Goal: Task Accomplishment & Management: Use online tool/utility

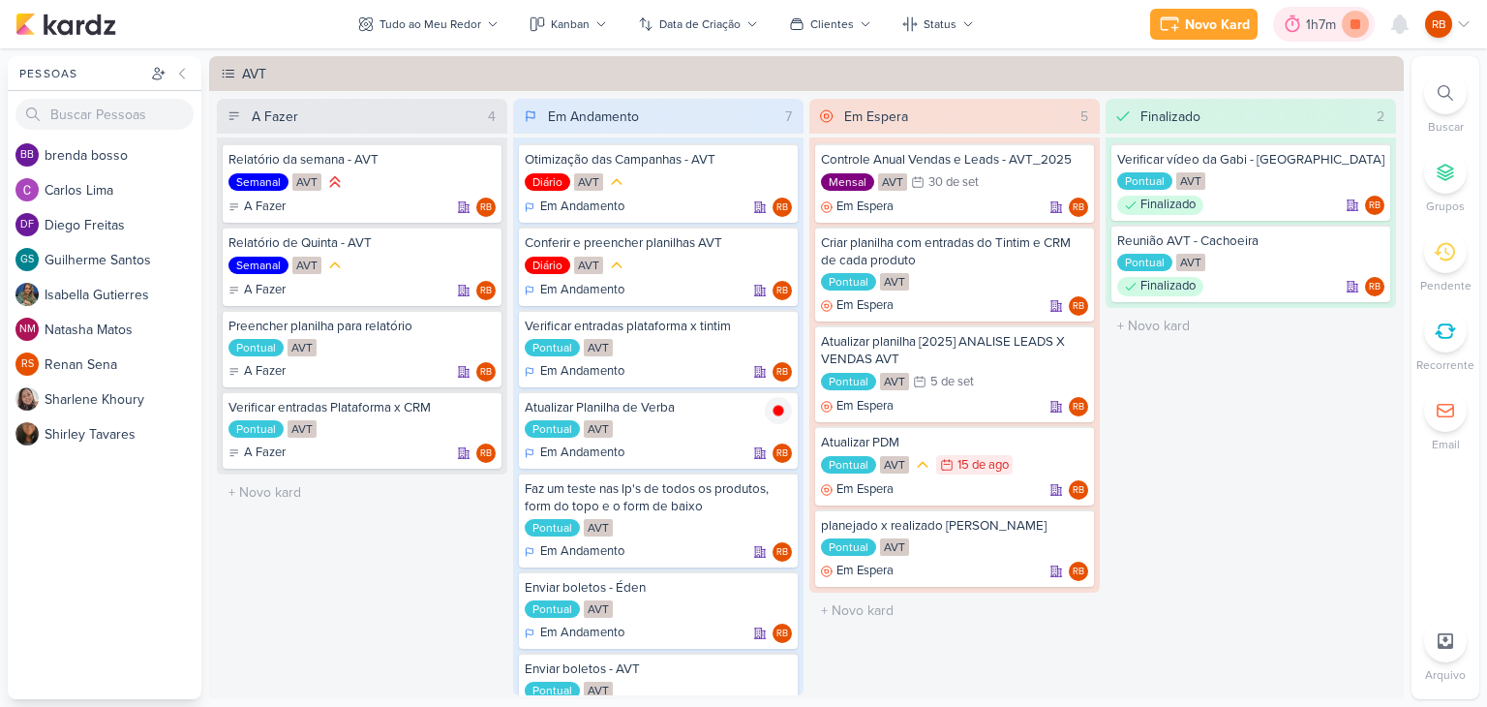
click at [1356, 23] on icon at bounding box center [1356, 24] width 10 height 10
click at [1335, 24] on div "1h7m" at bounding box center [1337, 24] width 75 height 35
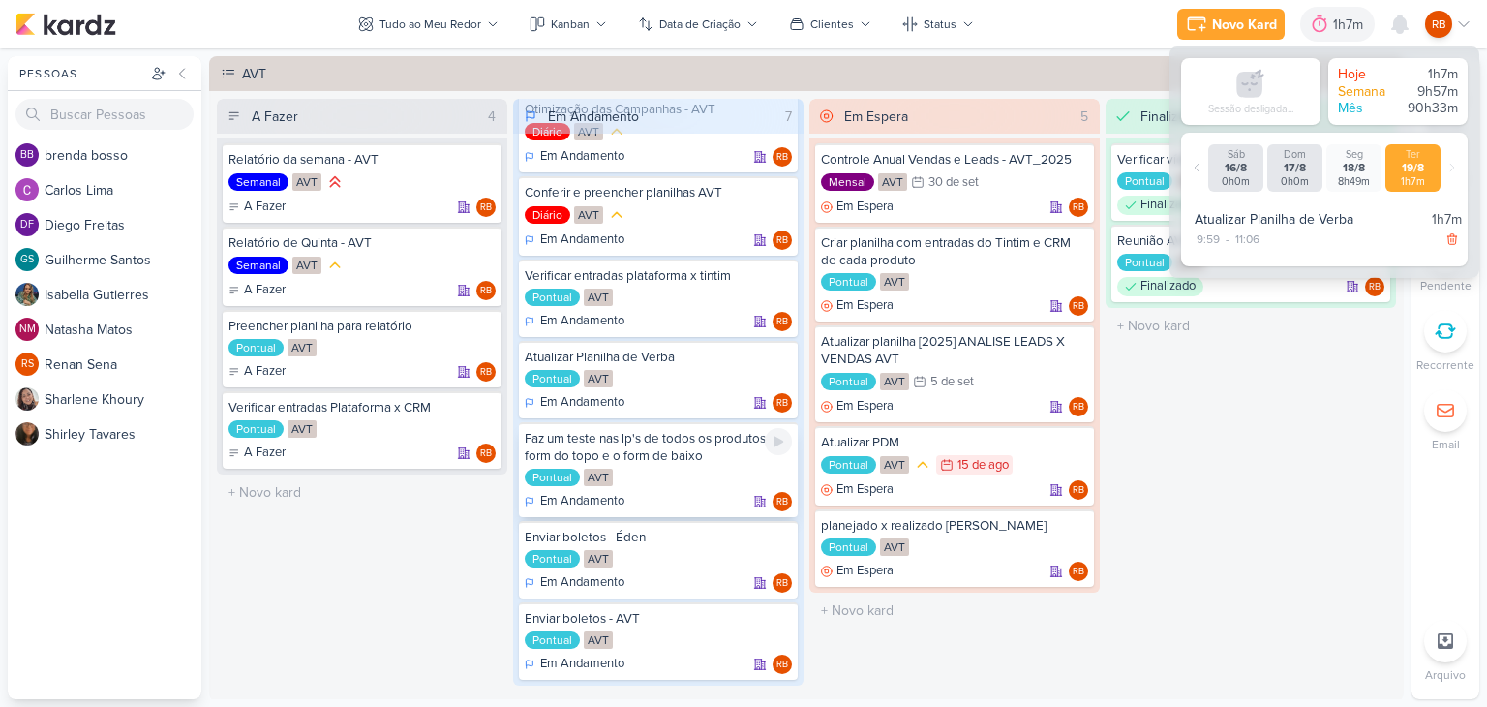
scroll to position [74, 0]
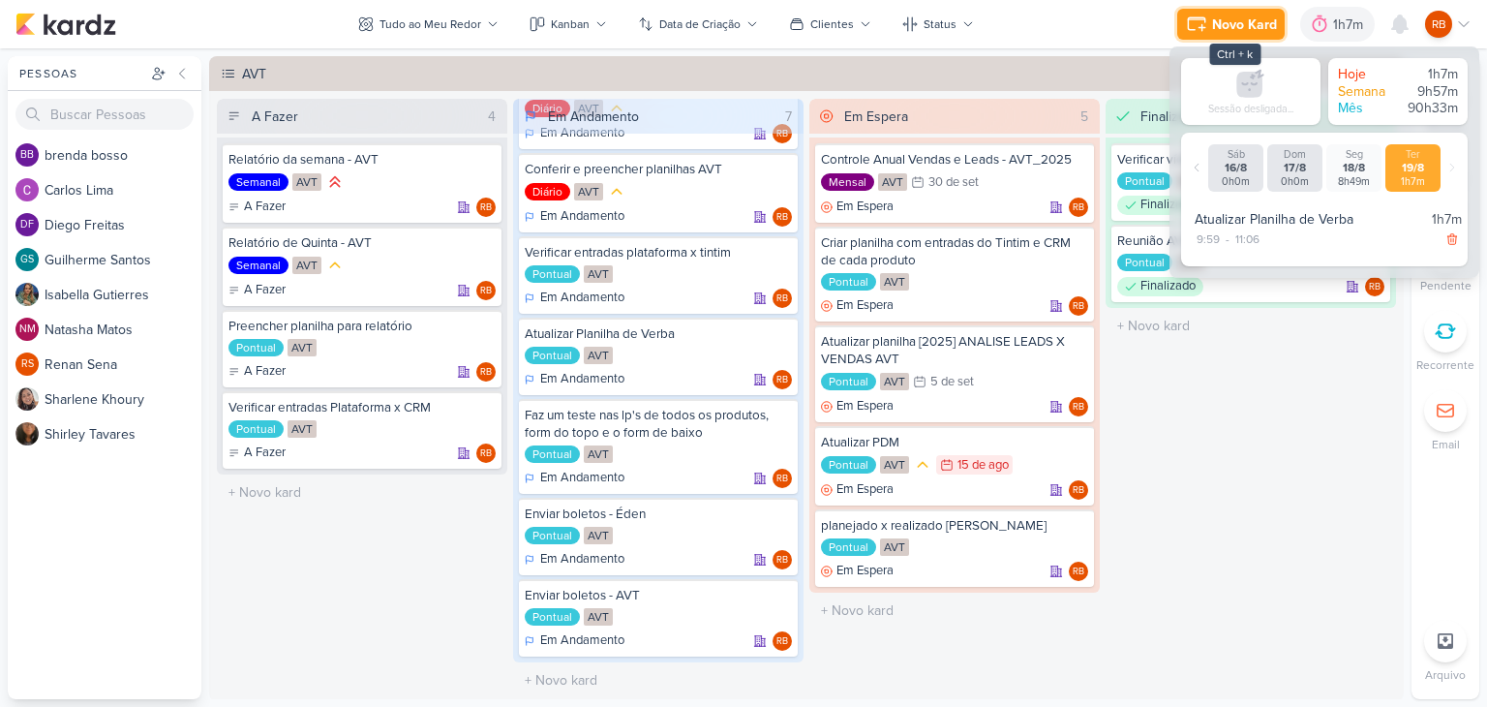
click at [1209, 22] on button "Novo Kard" at bounding box center [1230, 24] width 107 height 31
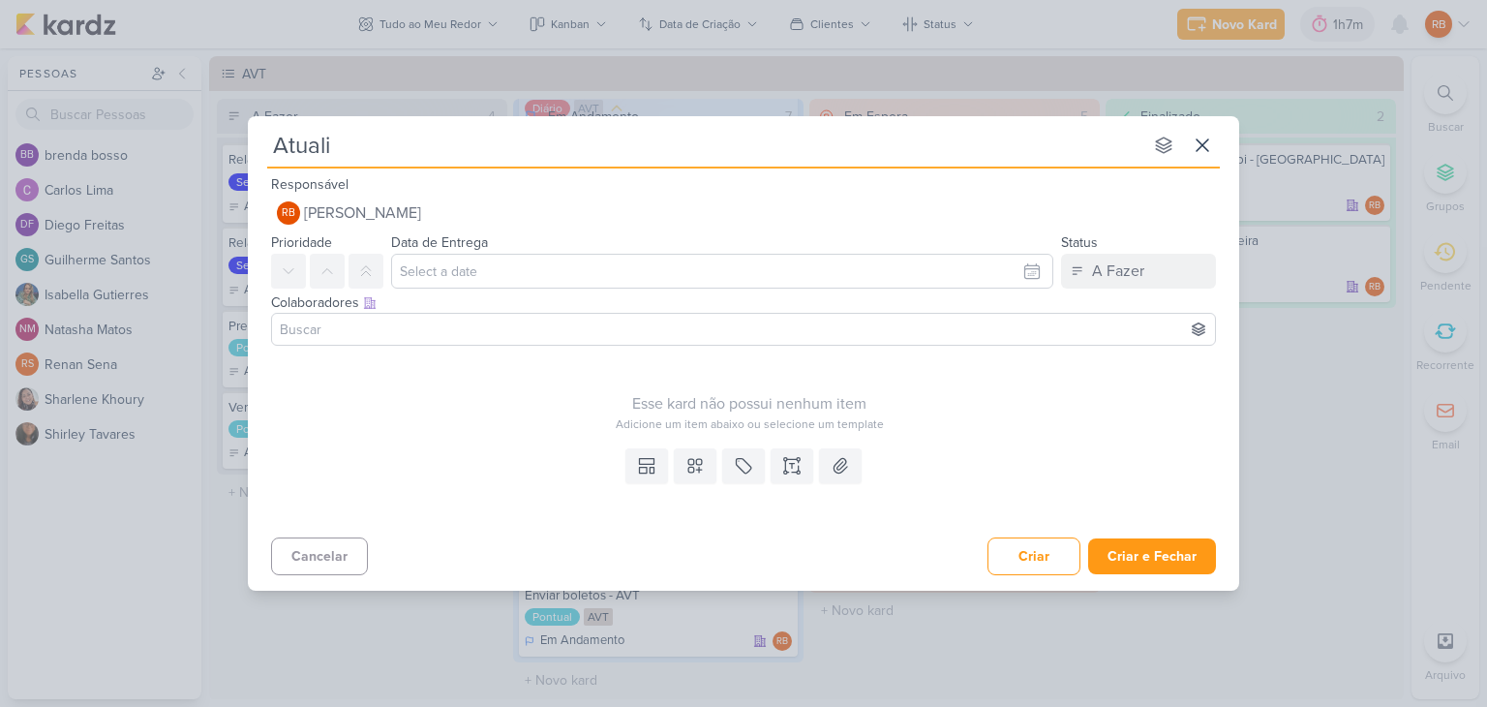
type input "Atualiz"
type input "Atualizar"
type input "Atualizar UR"
type input "Atualizar URL"
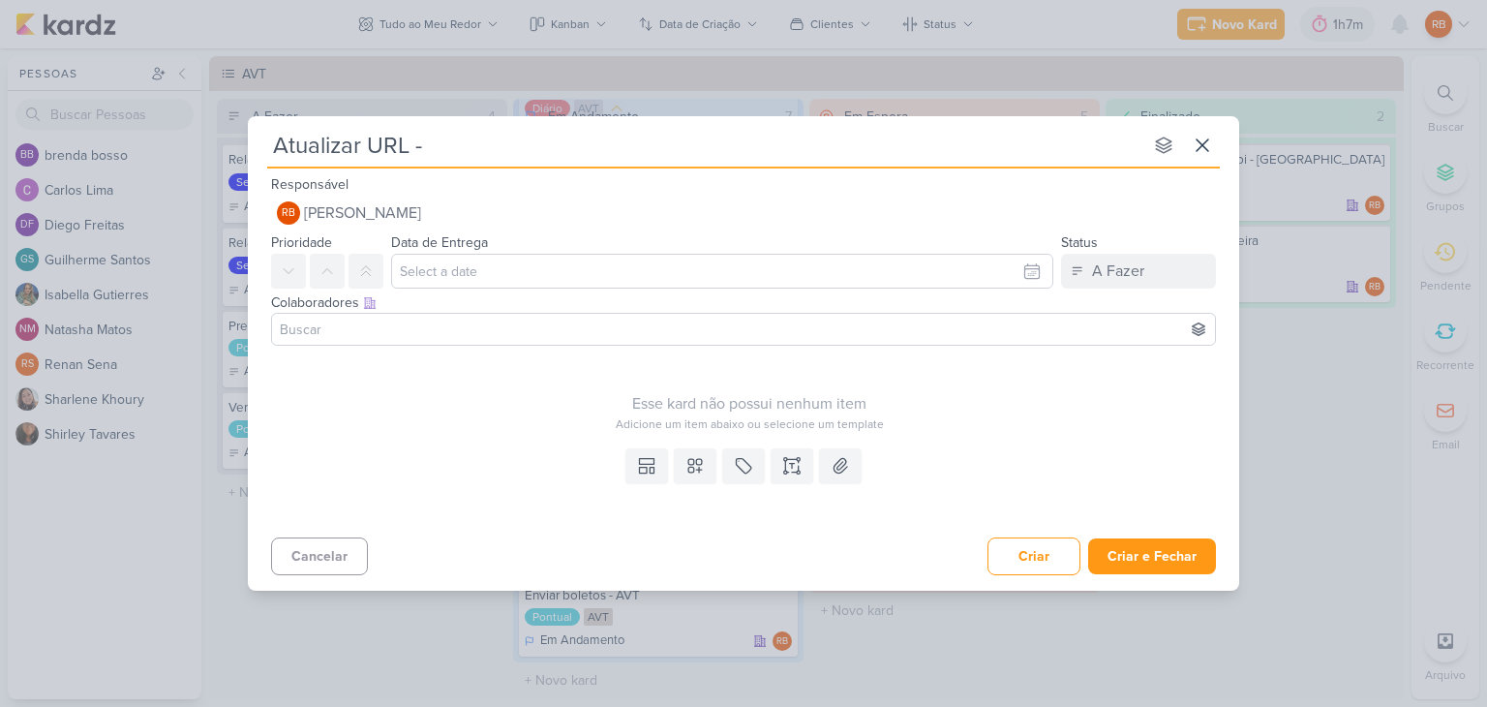
type input "Atualizar URL -"
type input "Atualizar URL - Par"
type input "Atualizar URL - Parqwu"
type input "Atualizar URL - Parq"
type input "Atualizar URL - [GEOGRAPHIC_DATA]"
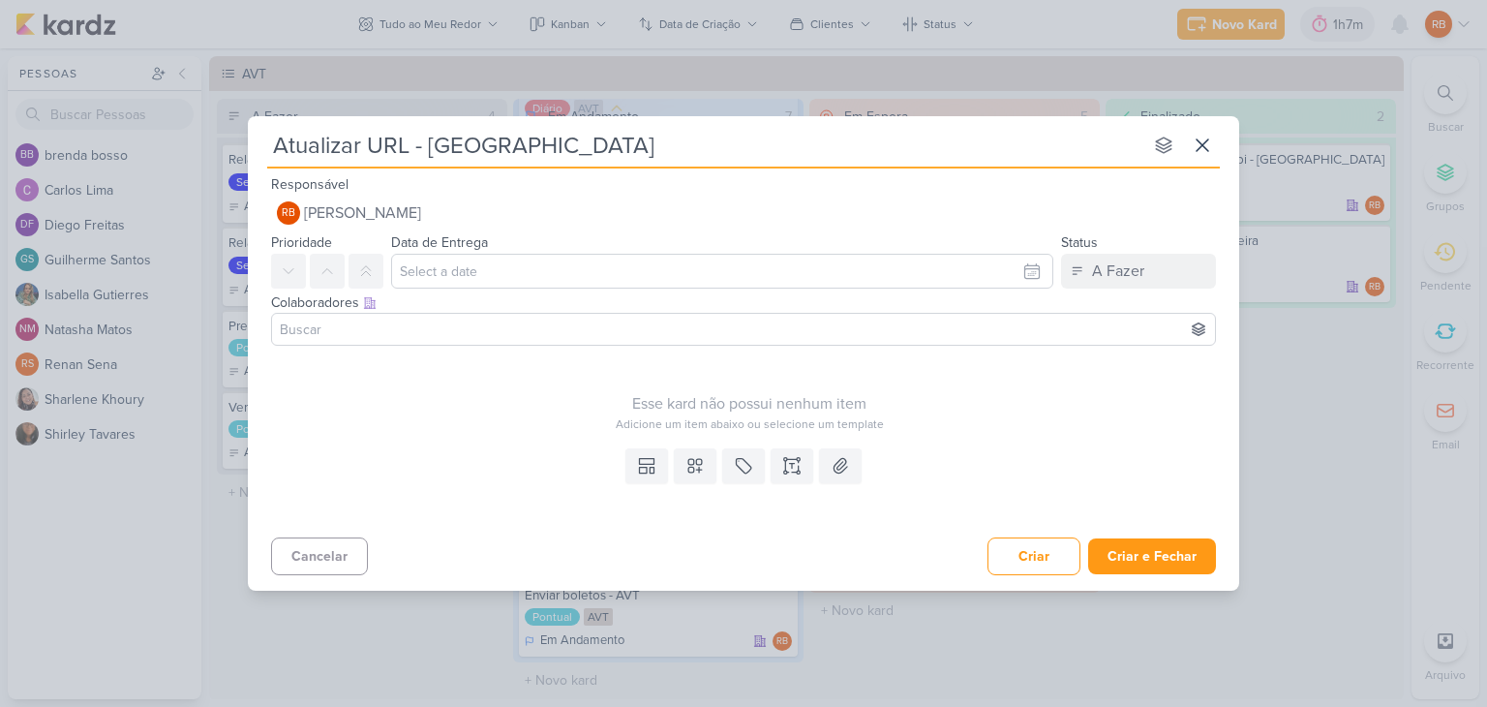
type input "Atualizar URL - [GEOGRAPHIC_DATA]"
click at [746, 471] on icon at bounding box center [743, 465] width 19 height 19
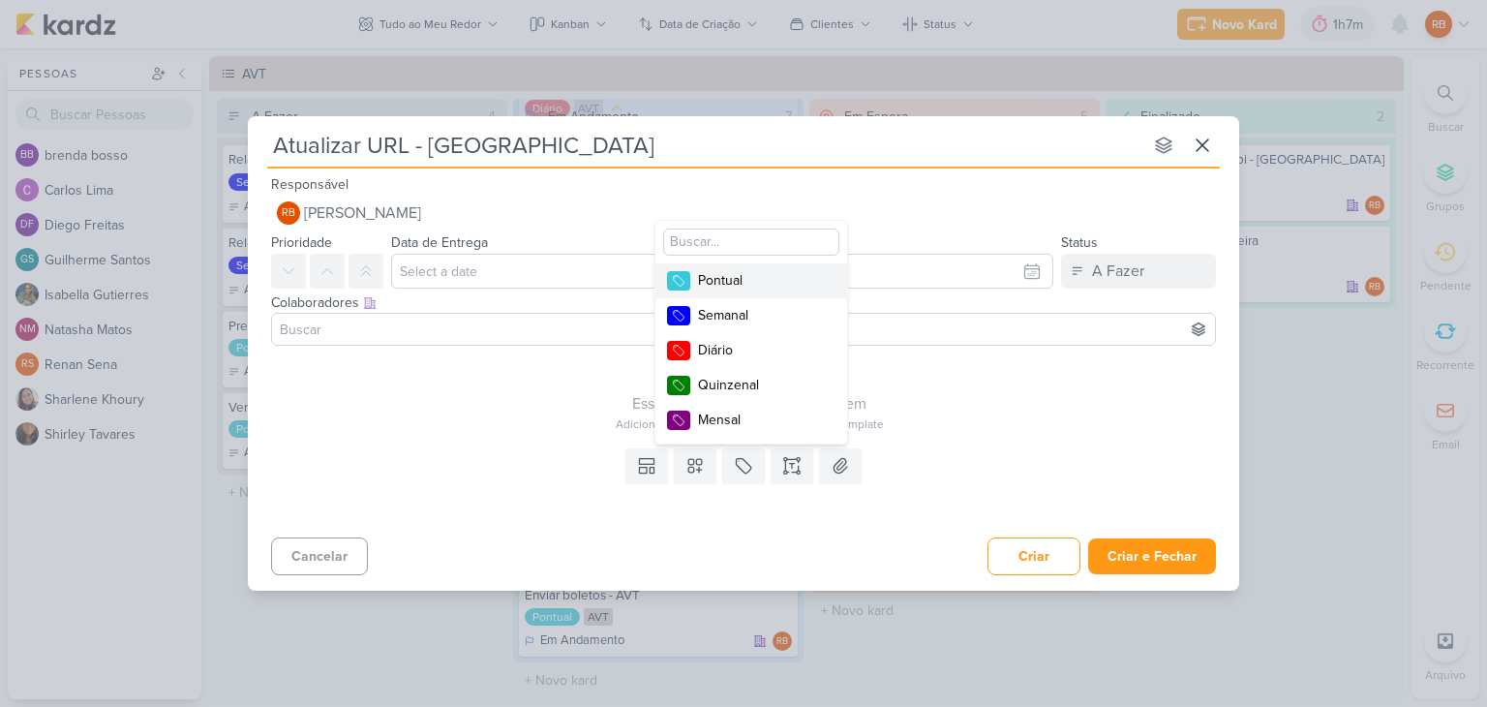
click at [757, 280] on div "Pontual" at bounding box center [761, 280] width 126 height 20
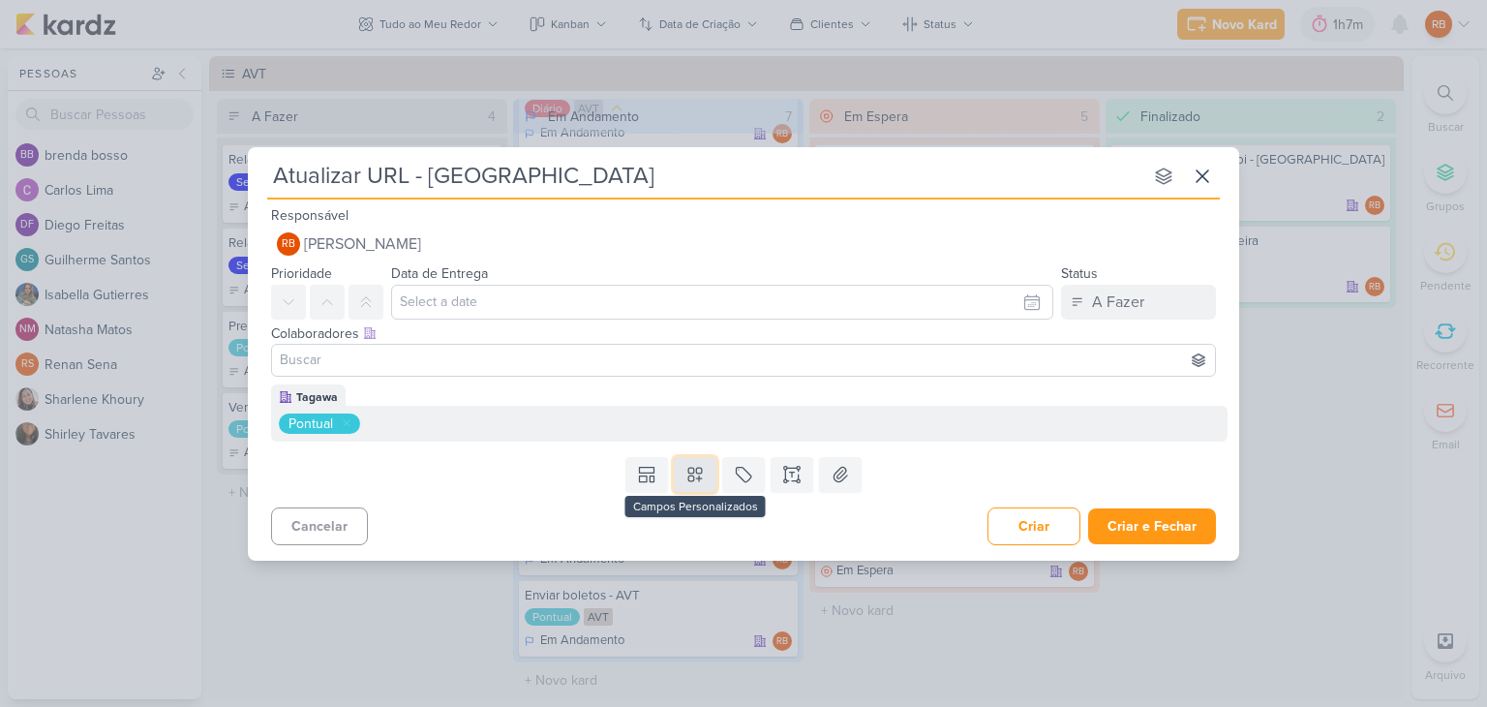
click at [692, 481] on icon at bounding box center [695, 474] width 19 height 19
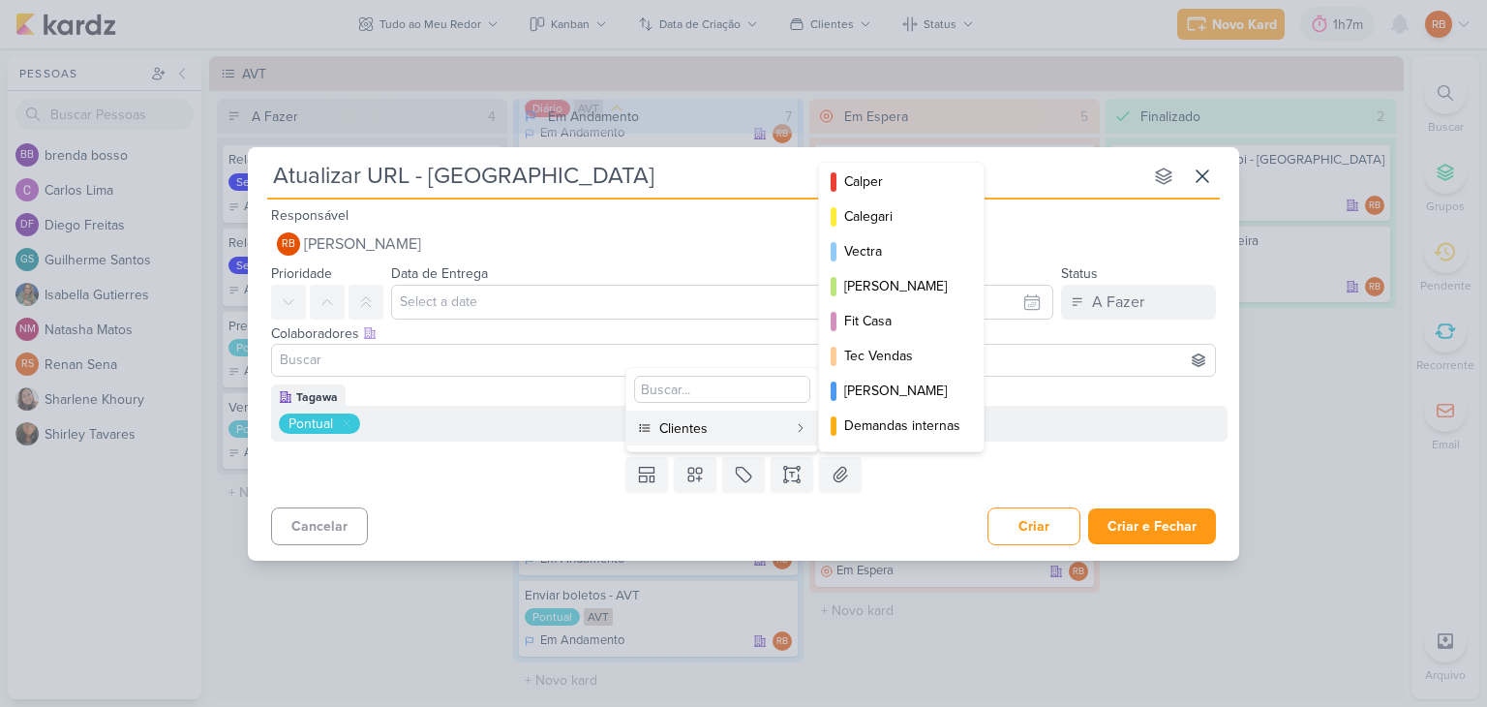
scroll to position [280, 0]
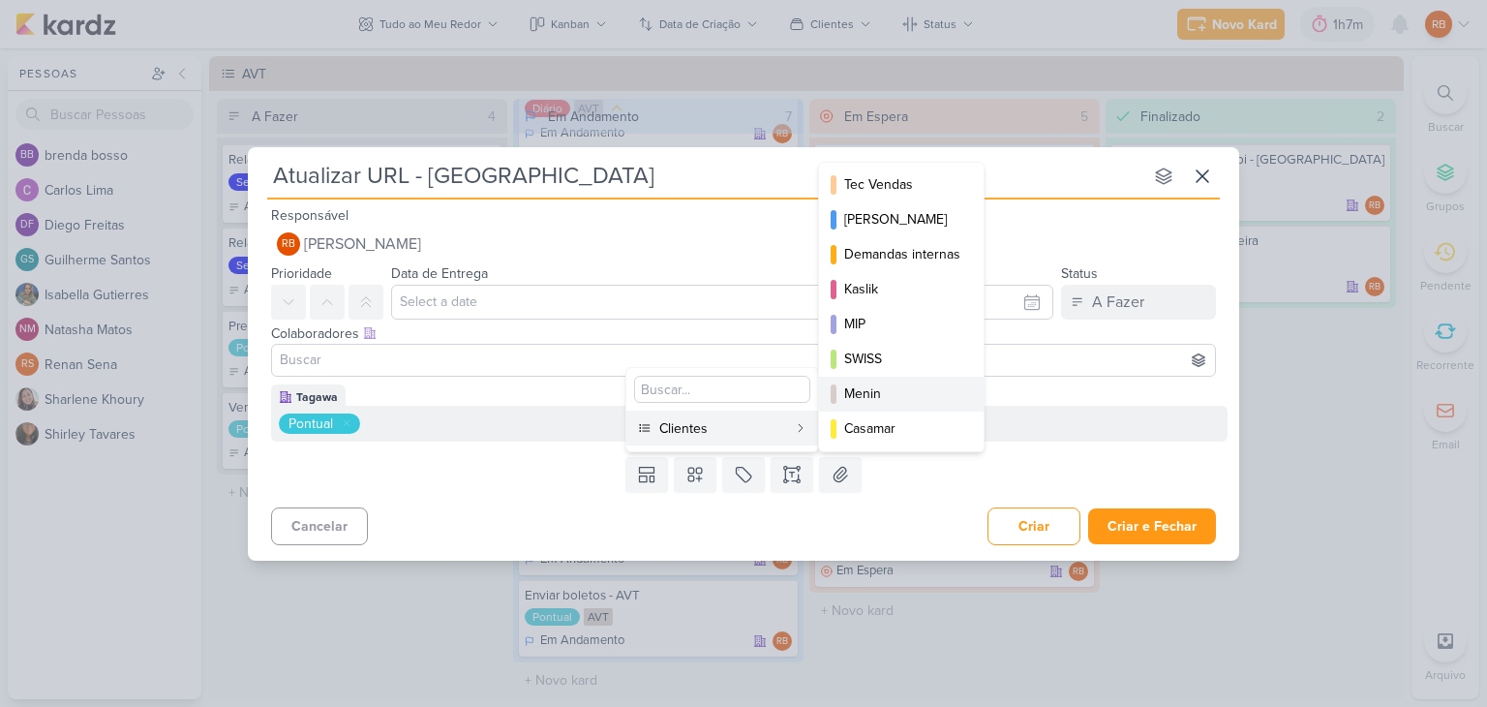
click at [893, 388] on div "Menin" at bounding box center [902, 393] width 116 height 20
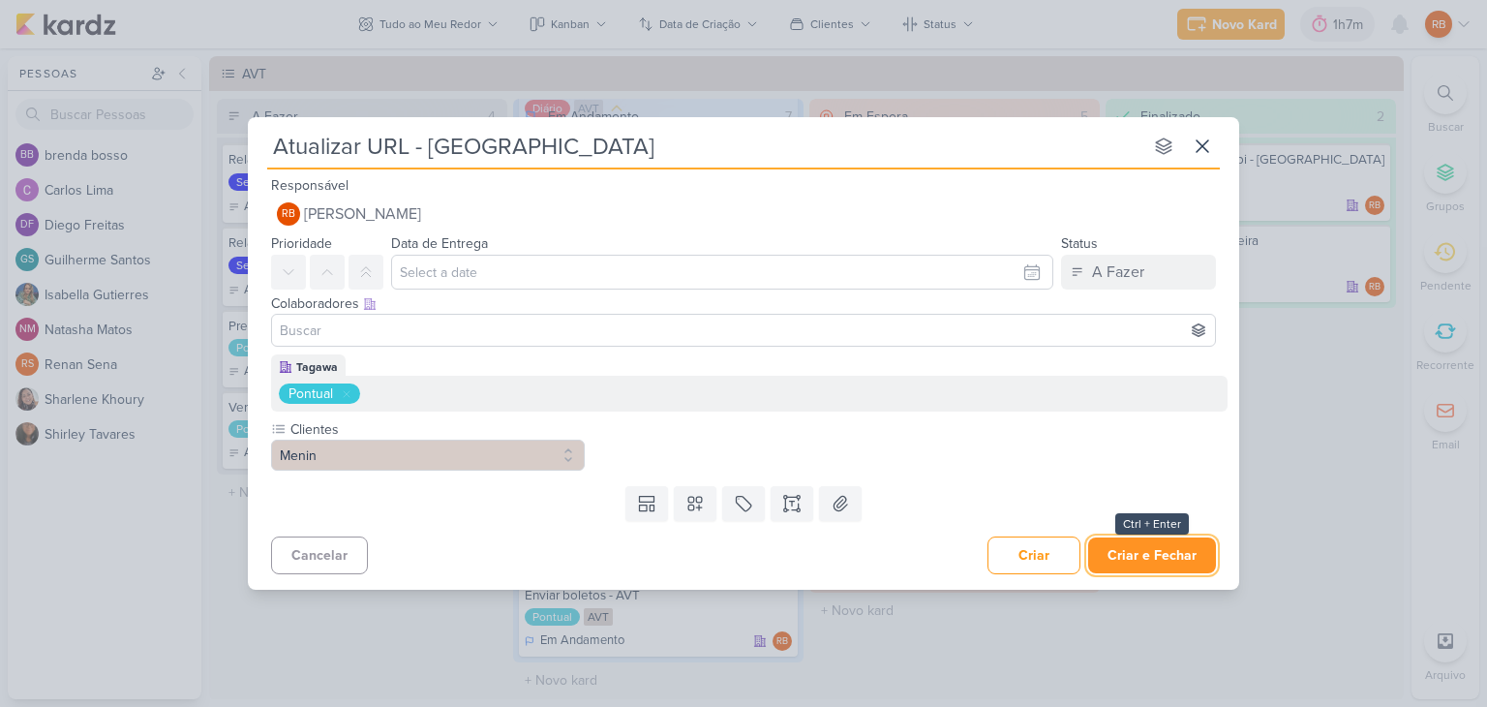
click at [1168, 552] on button "Criar e Fechar" at bounding box center [1152, 555] width 128 height 36
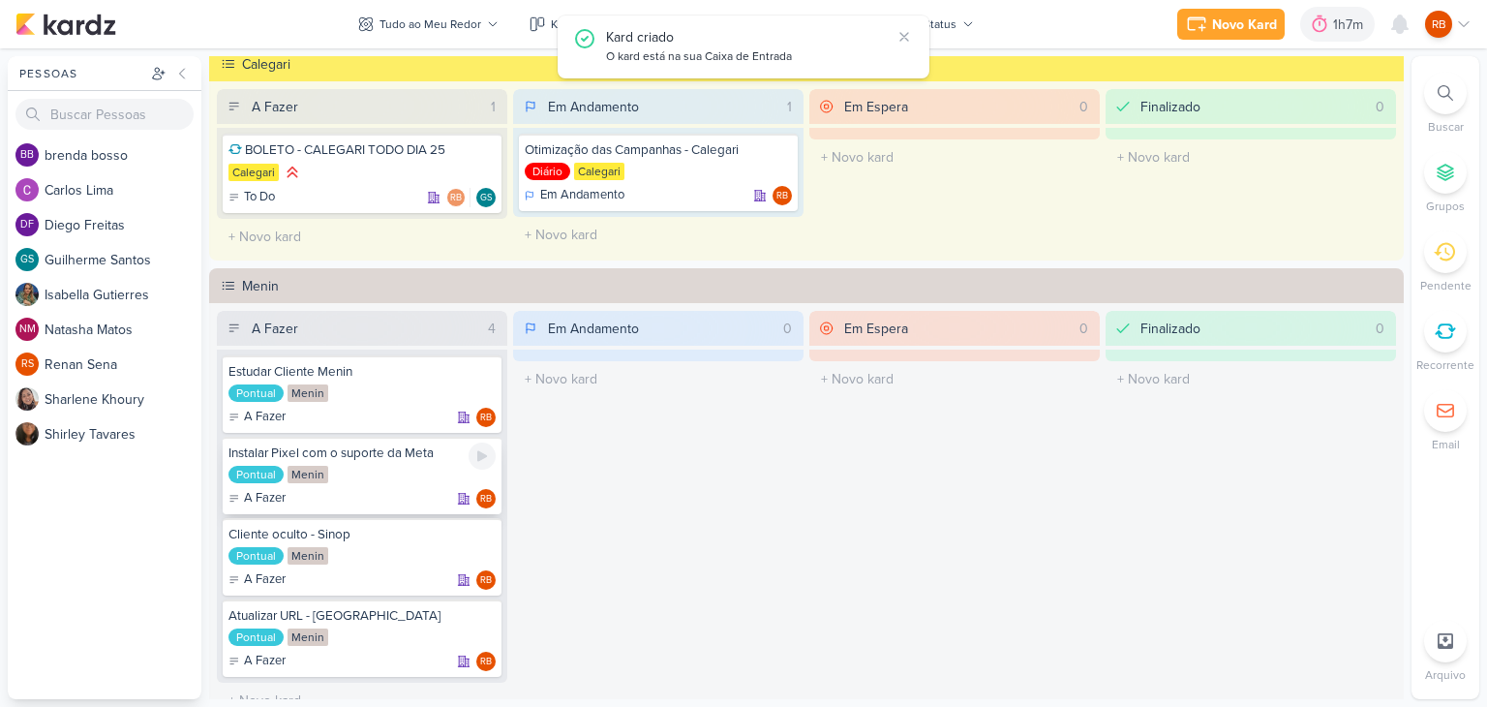
scroll to position [678, 0]
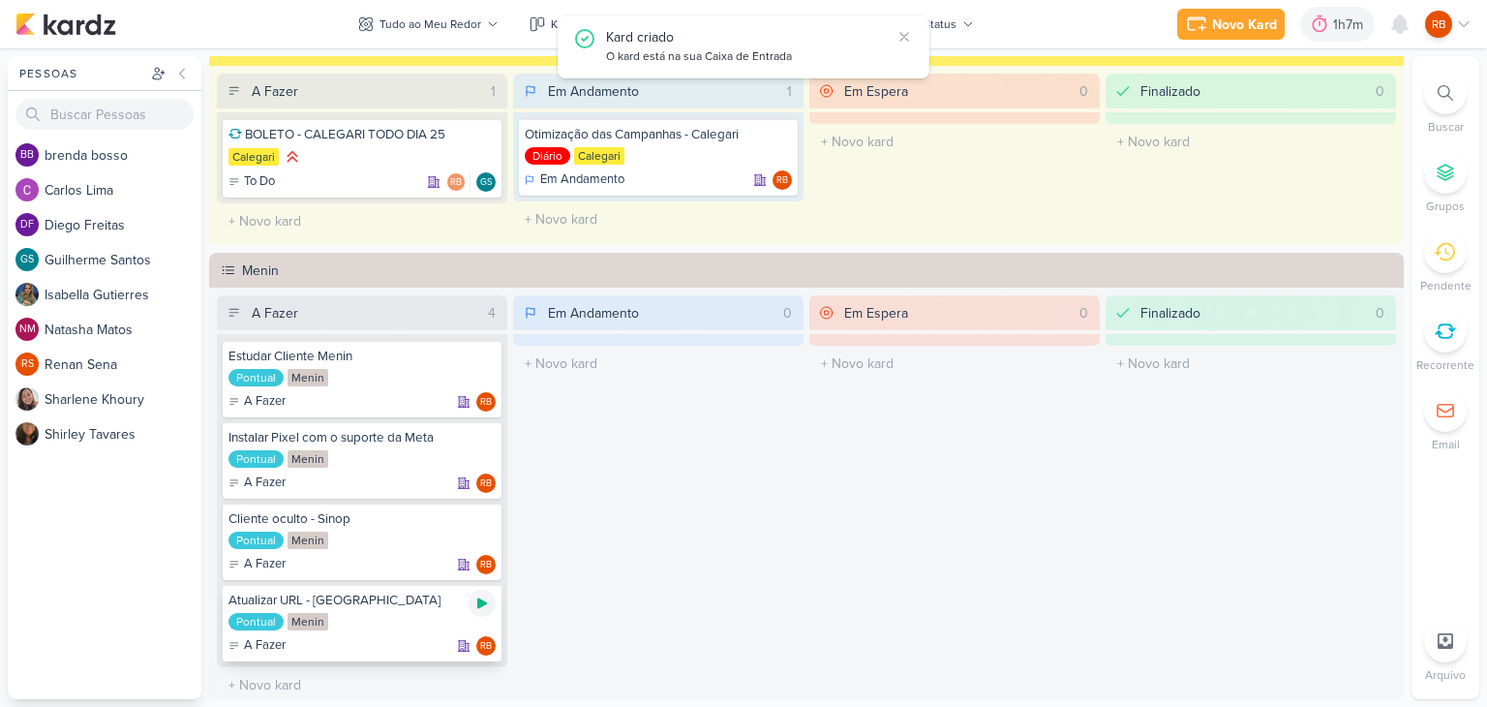
click at [484, 601] on icon at bounding box center [482, 603] width 10 height 11
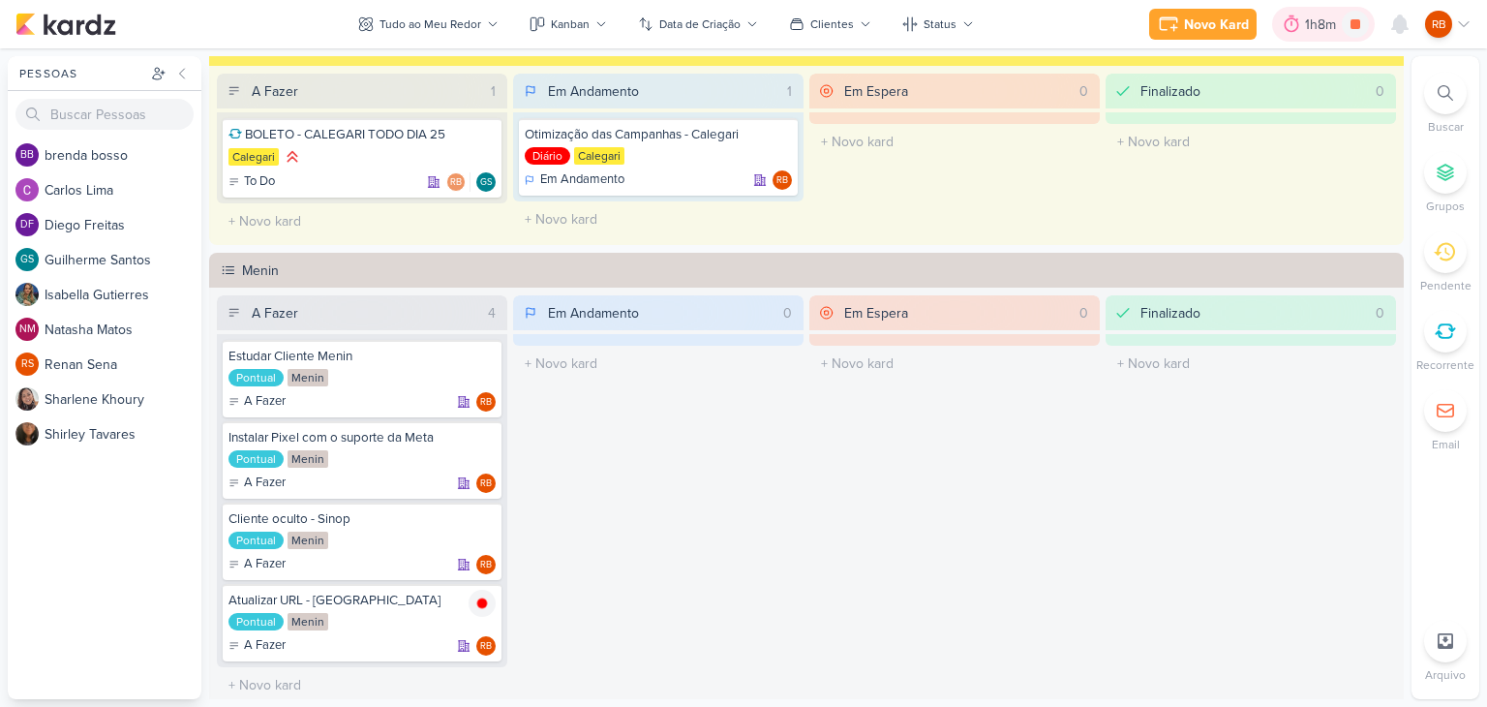
click at [1323, 27] on div "1h8m" at bounding box center [1323, 25] width 37 height 20
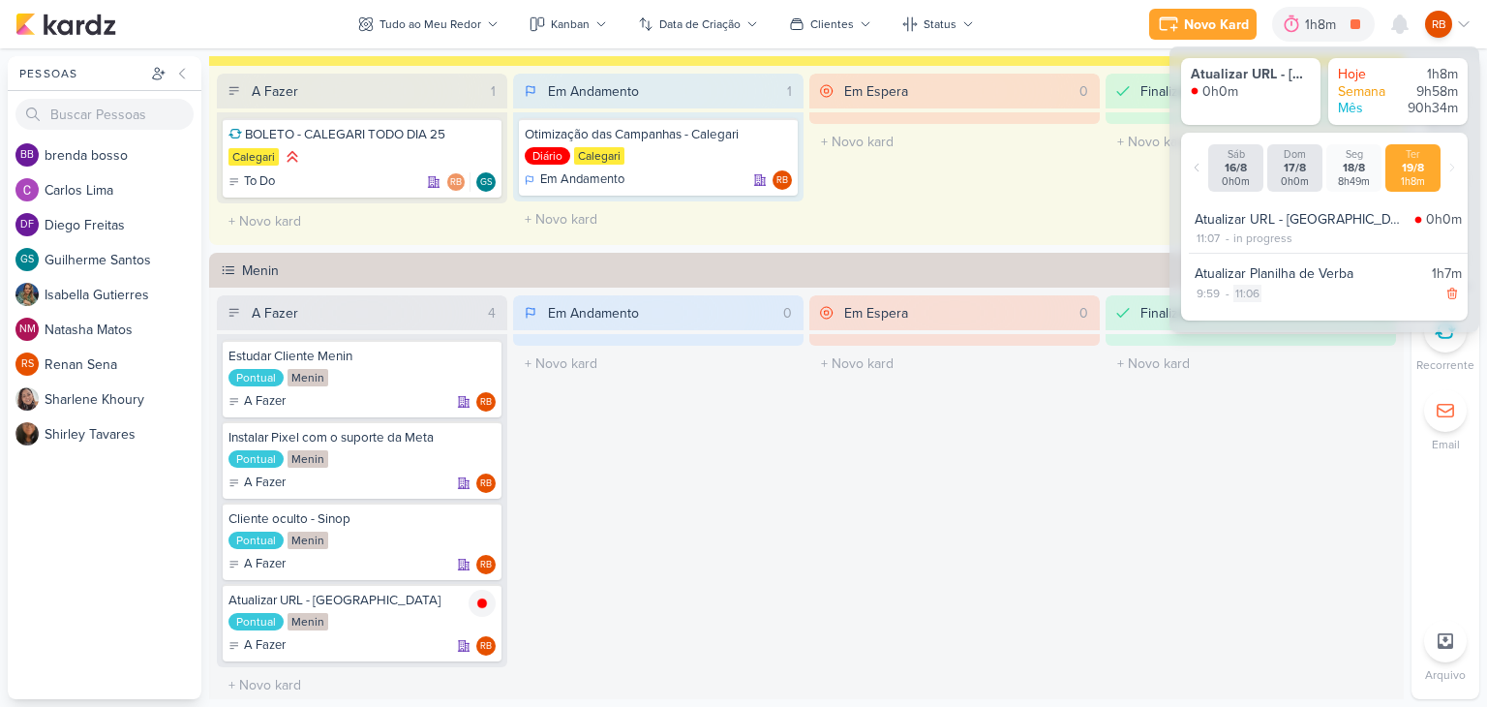
click at [1249, 293] on div "11:06" at bounding box center [1248, 293] width 28 height 17
select select "11"
select select "6"
click at [1278, 318] on select "00 01 02 03 04 05 06 07 08 09 10 11 12 13 14 15 16 17 18 19 20 21 22 23 24 25 2…" at bounding box center [1281, 317] width 27 height 23
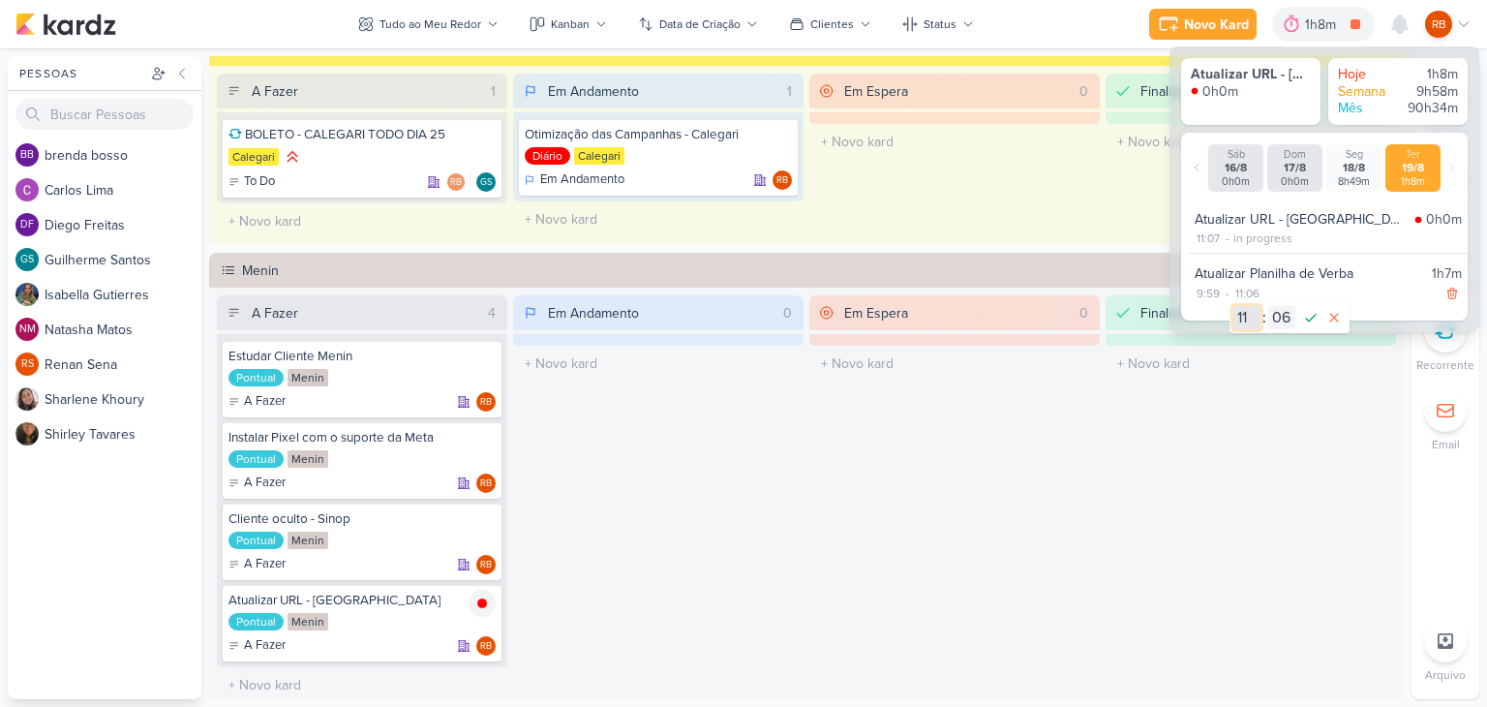
click at [1242, 317] on select "00 01 02 03 04 05 06 07 08 09 10 11 12 13 14 15 16 17 18 19 20 21 22 23" at bounding box center [1247, 317] width 27 height 23
select select "10"
click at [1234, 306] on select "00 01 02 03 04 05 06 07 08 09 10 11 12 13 14 15 16 17 18 19 20 21 22 23" at bounding box center [1247, 317] width 27 height 23
click at [1284, 319] on select "00 01 02 03 04 05 06 07 08 09 10 11 12 13 14 15 16 17 18 19 20 21 22 23 24 25 2…" at bounding box center [1281, 317] width 27 height 23
select select "56"
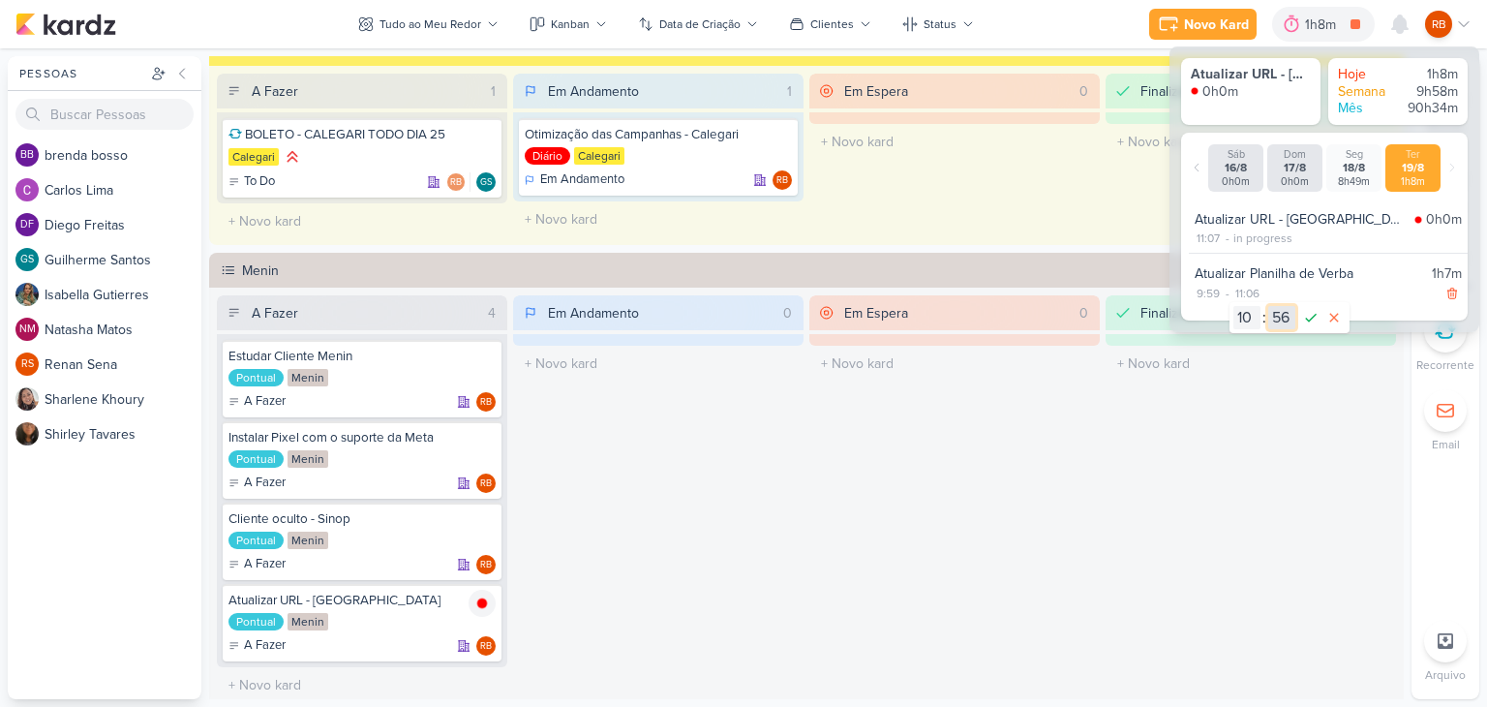
click at [1268, 306] on select "00 01 02 03 04 05 06 07 08 09 10 11 12 13 14 15 16 17 18 19 20 21 22 23 24 25 2…" at bounding box center [1281, 317] width 27 height 23
click at [1310, 315] on icon at bounding box center [1310, 317] width 23 height 23
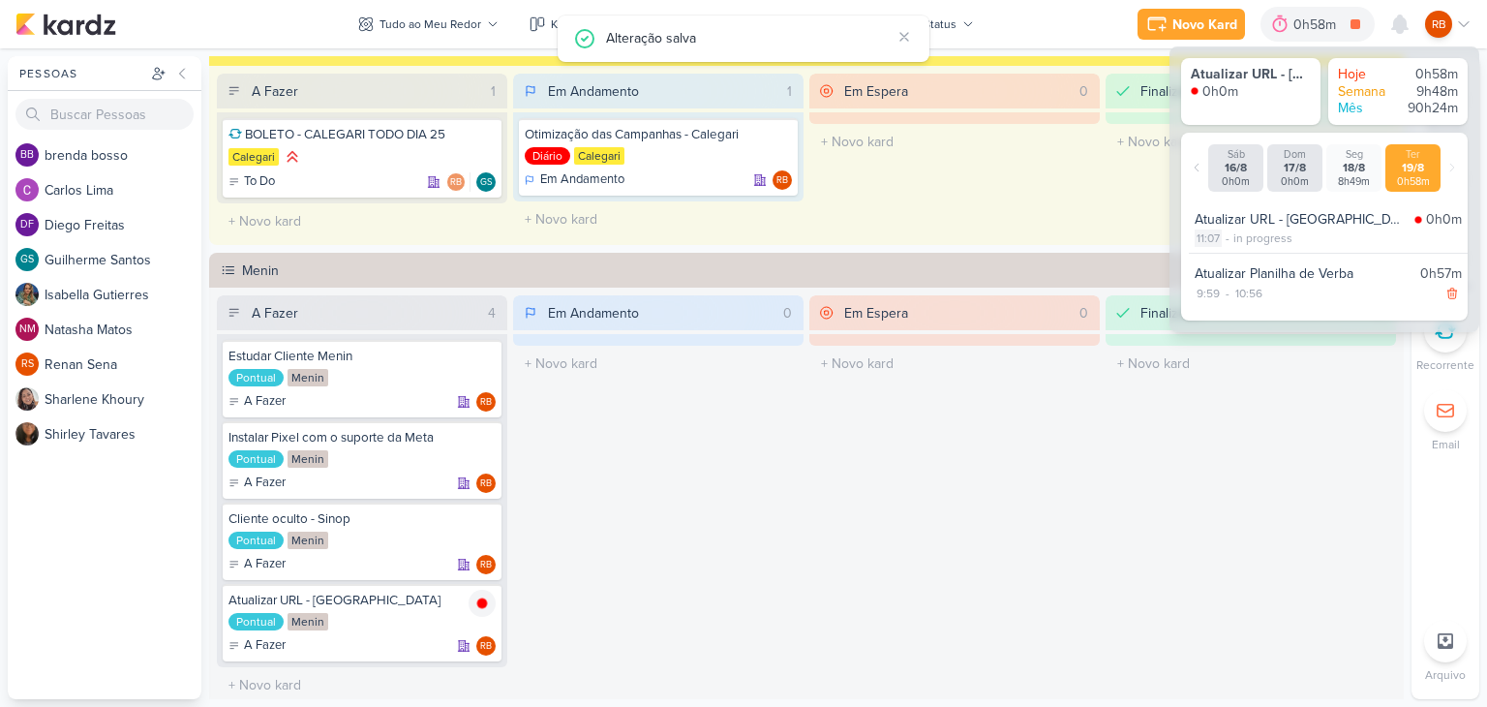
click at [1206, 233] on div "11:07" at bounding box center [1208, 237] width 27 height 17
select select "11"
select select "7"
click at [1215, 263] on select "00 01 02 03 04 05 06 07 08 09 10 11 12 13 14 15 16 17 18 19 20 21 22 23" at bounding box center [1208, 263] width 27 height 23
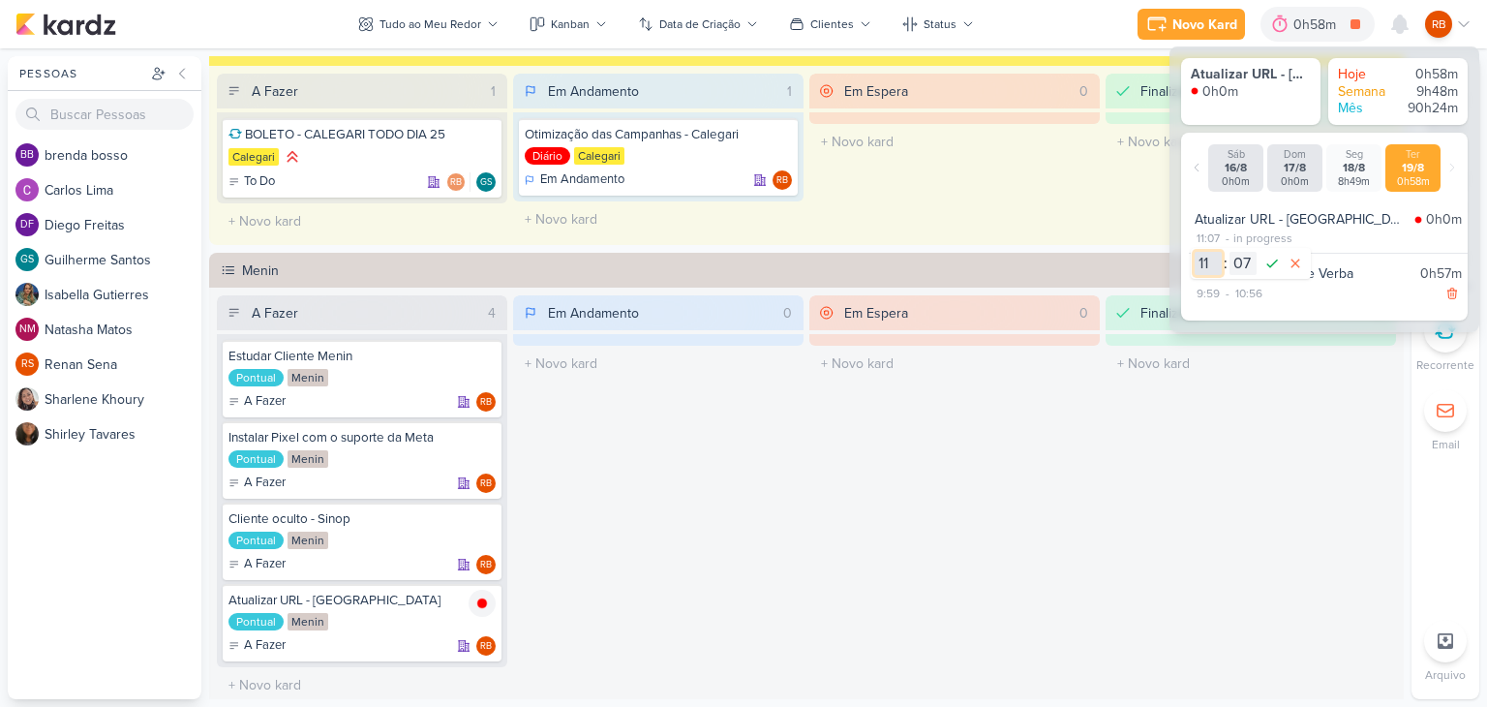
select select "10"
click at [1195, 252] on select "00 01 02 03 04 05 06 07 08 09 10 11 12 13 14 15 16 17 18 19 20 21 22 23" at bounding box center [1208, 263] width 27 height 23
click at [1237, 264] on select "00 01 02 03 04 05 06 07 08 09 10 11 12 13 14 15 16 17 18 19 20 21 22 23 24 25 2…" at bounding box center [1243, 263] width 27 height 23
select select "58"
click at [1230, 252] on select "00 01 02 03 04 05 06 07 08 09 10 11 12 13 14 15 16 17 18 19 20 21 22 23 24 25 2…" at bounding box center [1243, 263] width 27 height 23
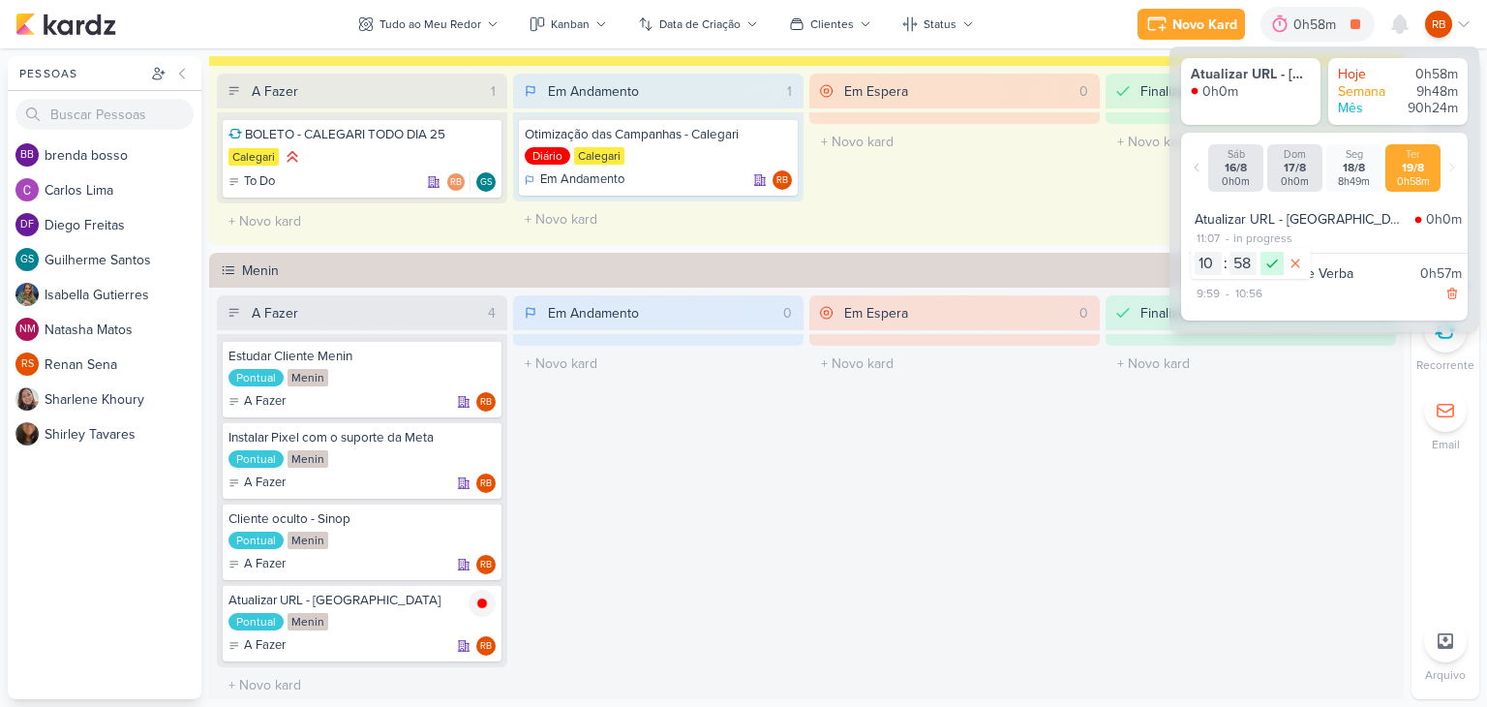
click at [1267, 259] on icon at bounding box center [1272, 263] width 23 height 23
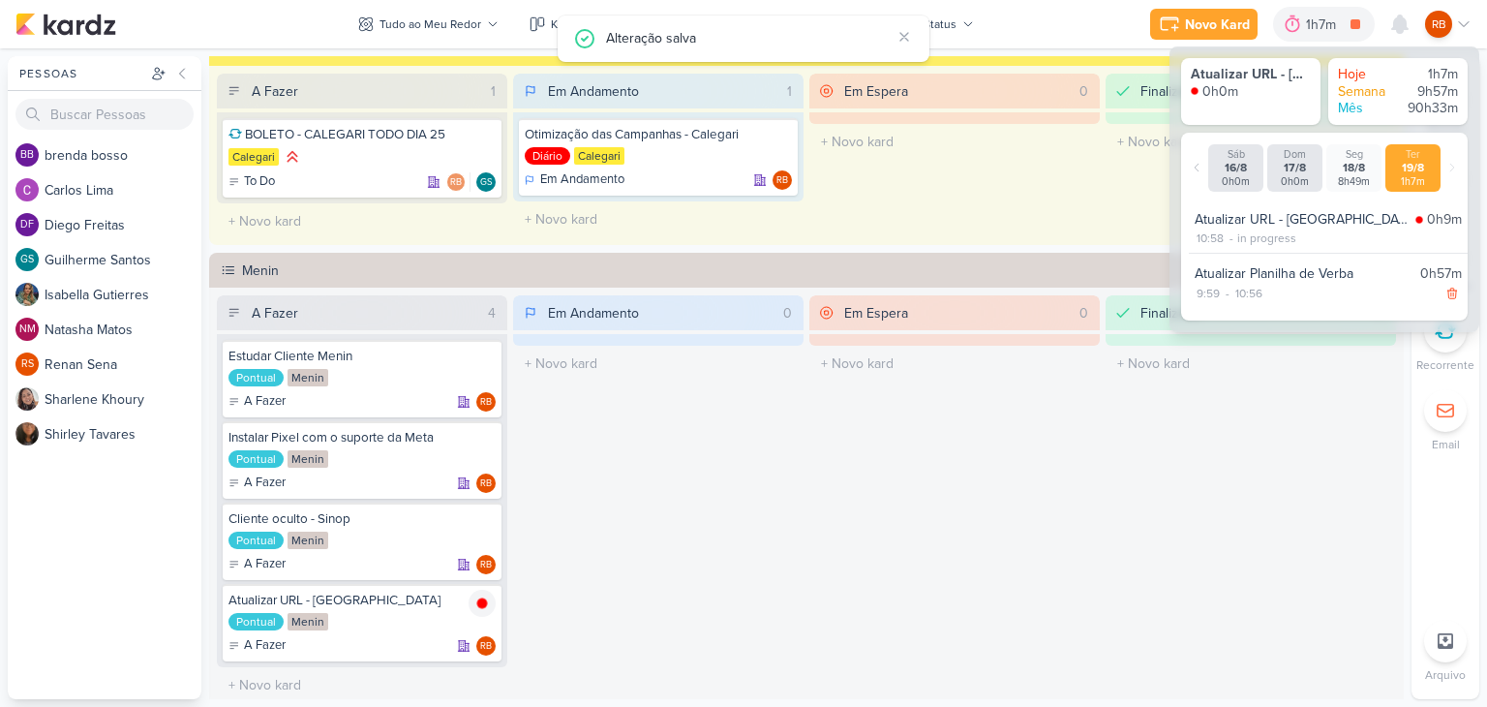
click at [896, 482] on div "Em Espera 0 O título do kard deve ter menos que 100 caracteres" at bounding box center [954, 499] width 290 height 408
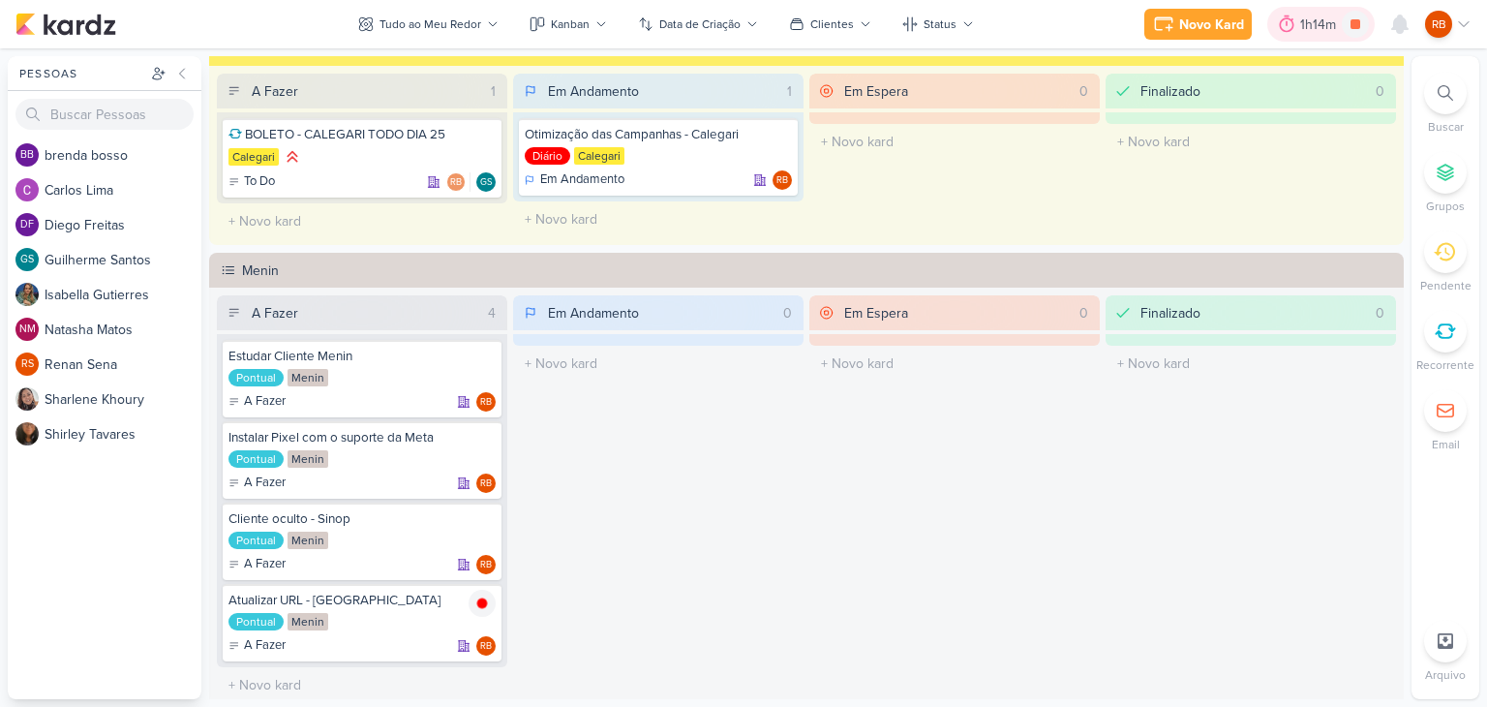
click at [1309, 27] on div "1h14m" at bounding box center [1321, 25] width 42 height 20
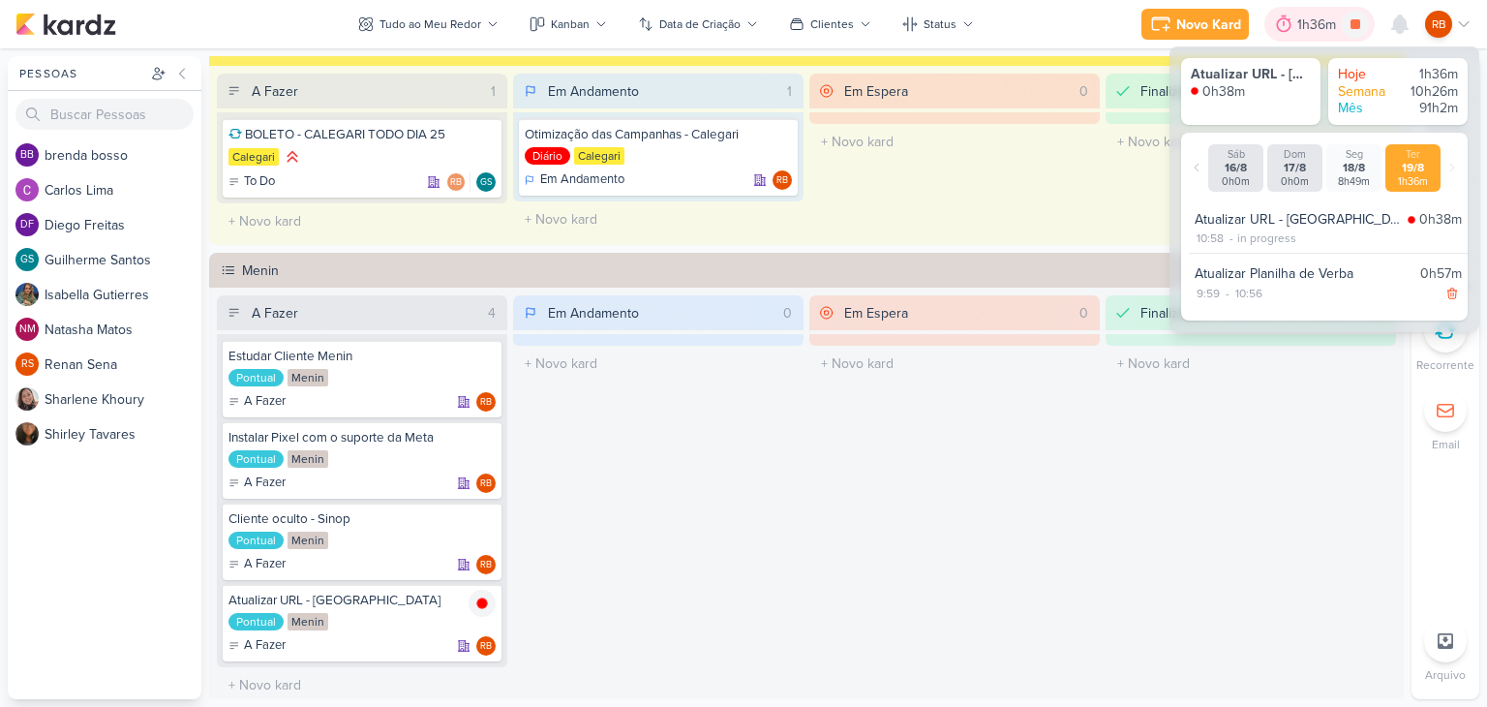
click at [1309, 27] on div "1h36m" at bounding box center [1319, 25] width 45 height 20
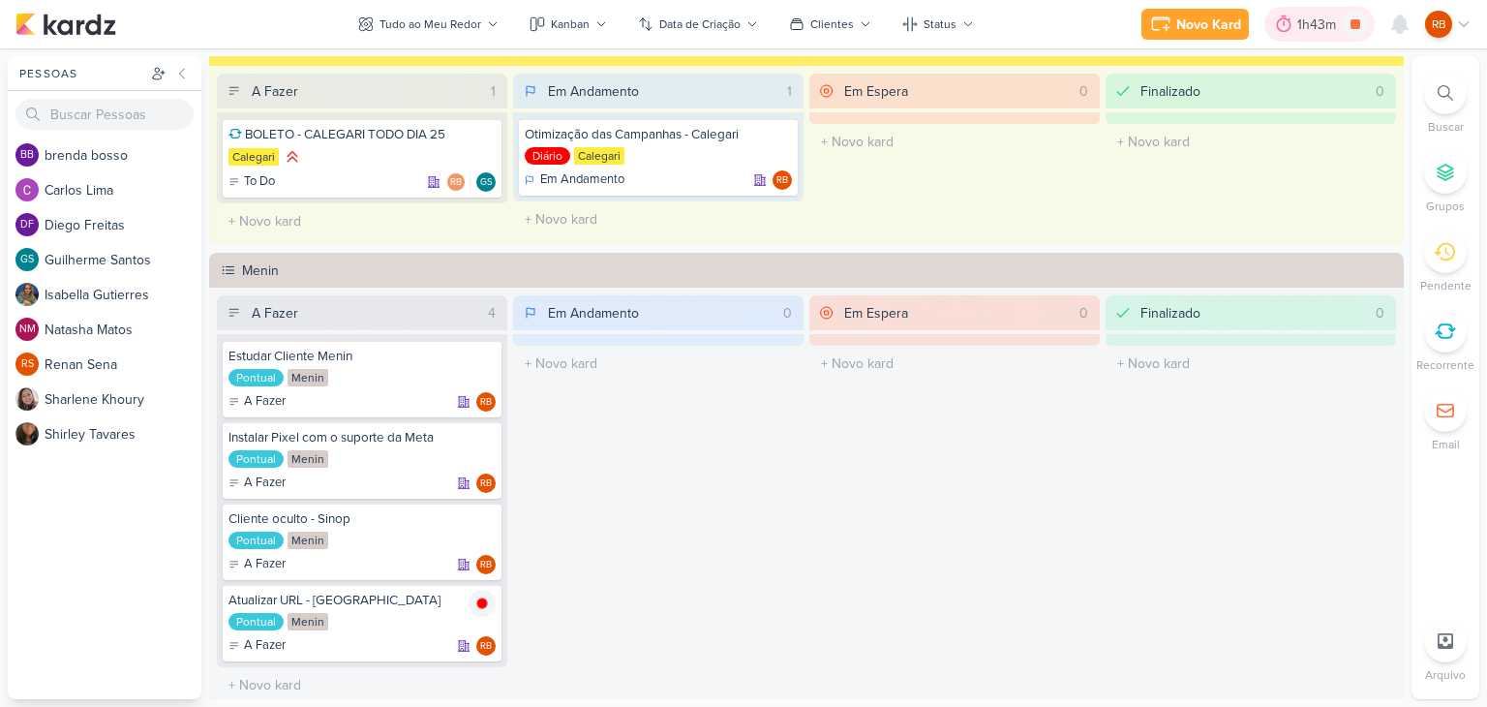
click at [1310, 34] on div "1h43m" at bounding box center [1319, 25] width 45 height 20
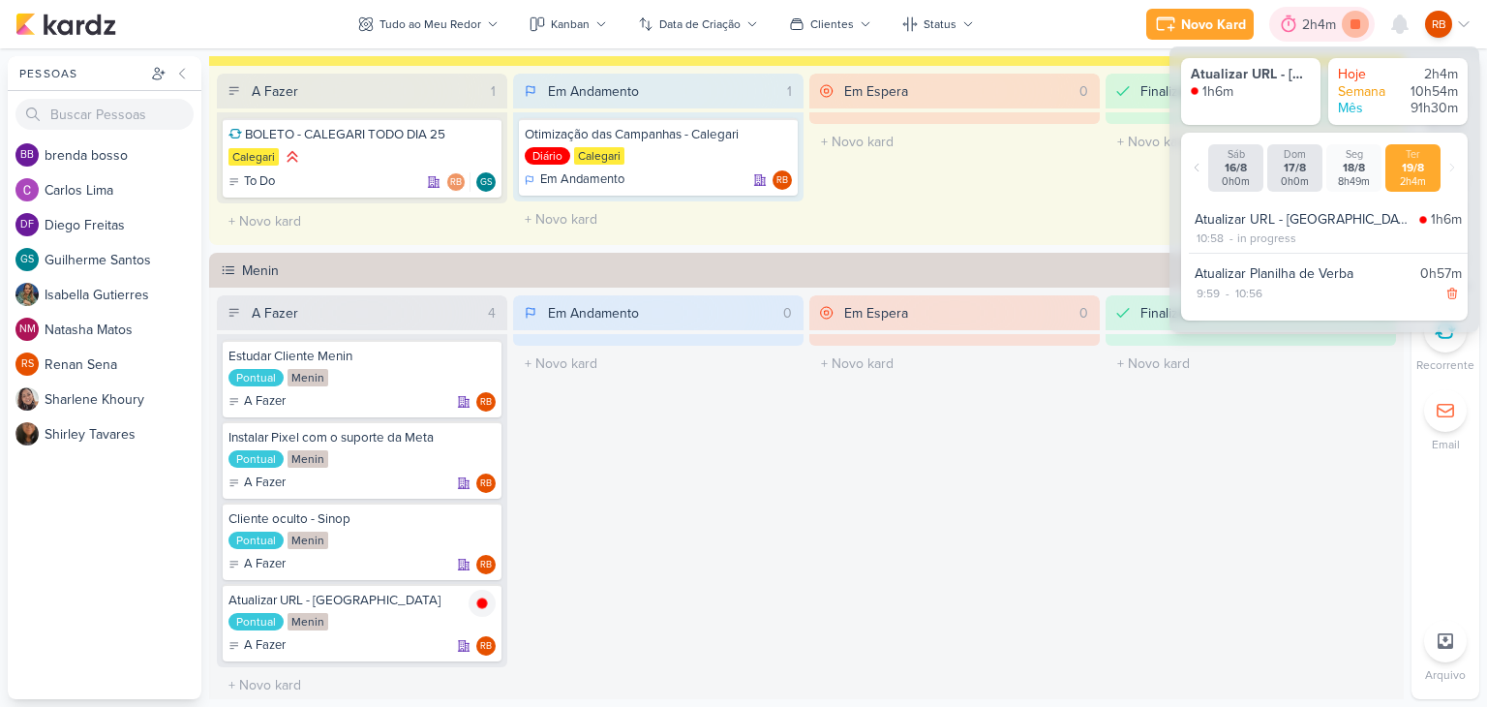
click at [1355, 26] on icon at bounding box center [1356, 24] width 10 height 10
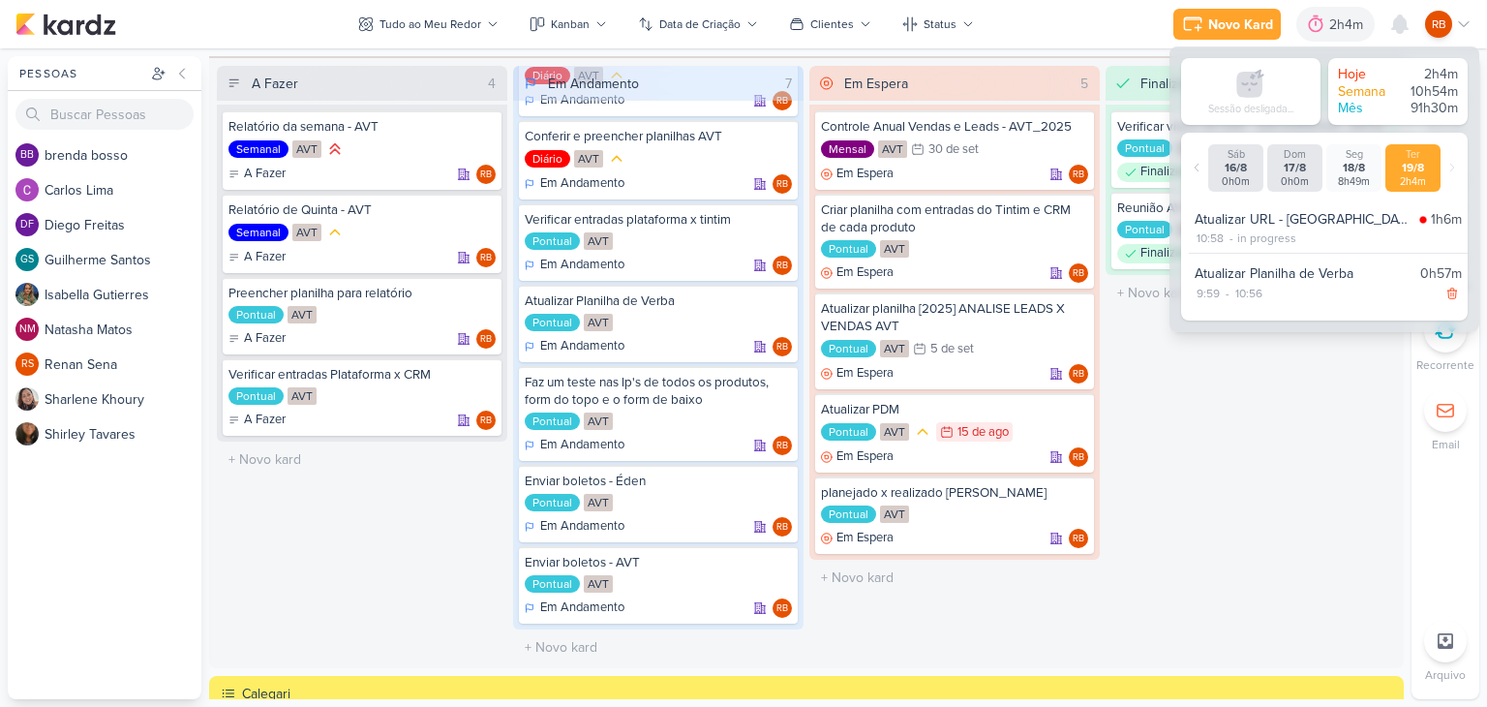
scroll to position [0, 0]
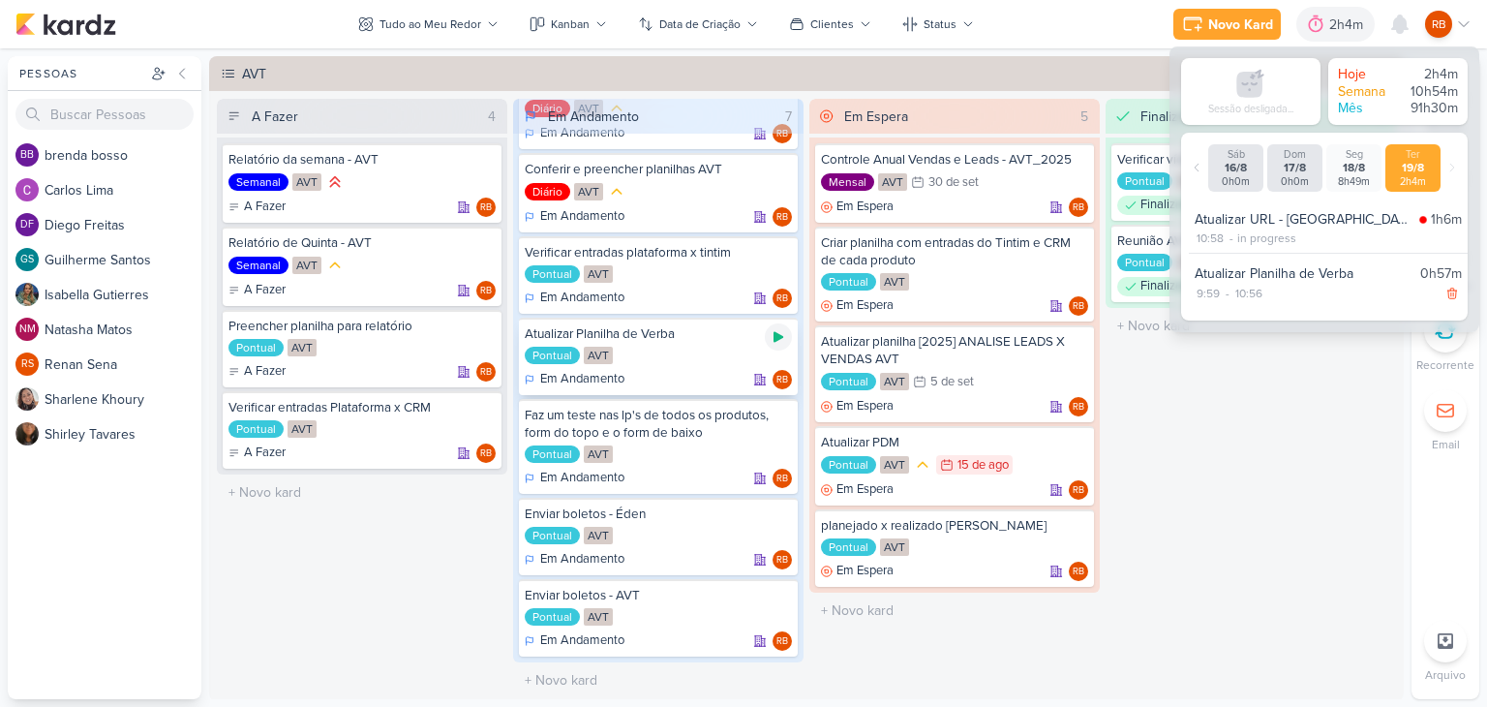
click at [775, 338] on icon at bounding box center [779, 337] width 10 height 11
click at [1311, 19] on div "2h4m" at bounding box center [1322, 25] width 40 height 20
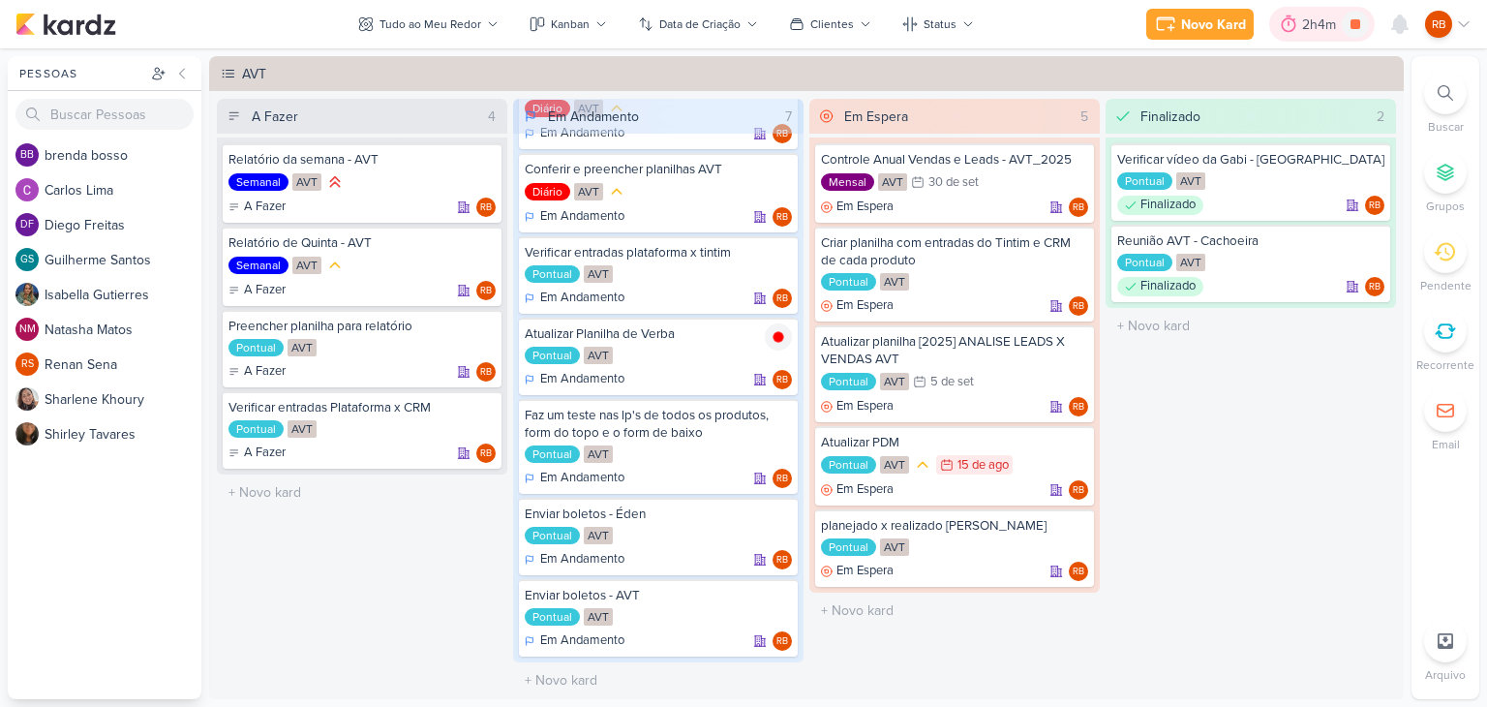
click at [1314, 24] on div "2h4m" at bounding box center [1322, 25] width 40 height 20
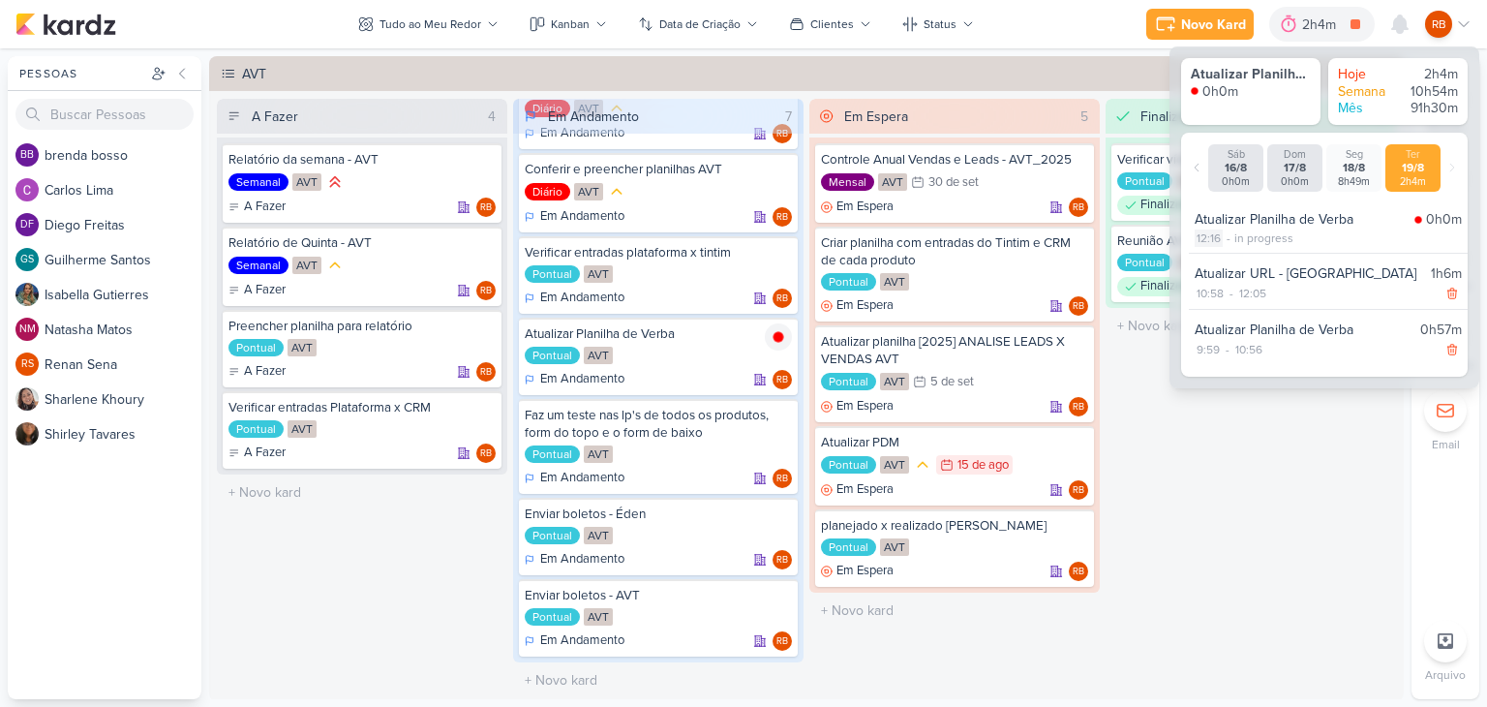
click at [1208, 232] on div "12:16" at bounding box center [1209, 237] width 28 height 17
select select "12"
click at [1239, 261] on select "00 01 02 03 04 05 06 07 08 09 10 11 12 13 14 15 16 17 18 19 20 21 22 23 24 25 2…" at bounding box center [1243, 263] width 27 height 23
select select "8"
click at [1230, 252] on select "00 01 02 03 04 05 06 07 08 09 10 11 12 13 14 15 16 17 18 19 20 21 22 23 24 25 2…" at bounding box center [1243, 263] width 27 height 23
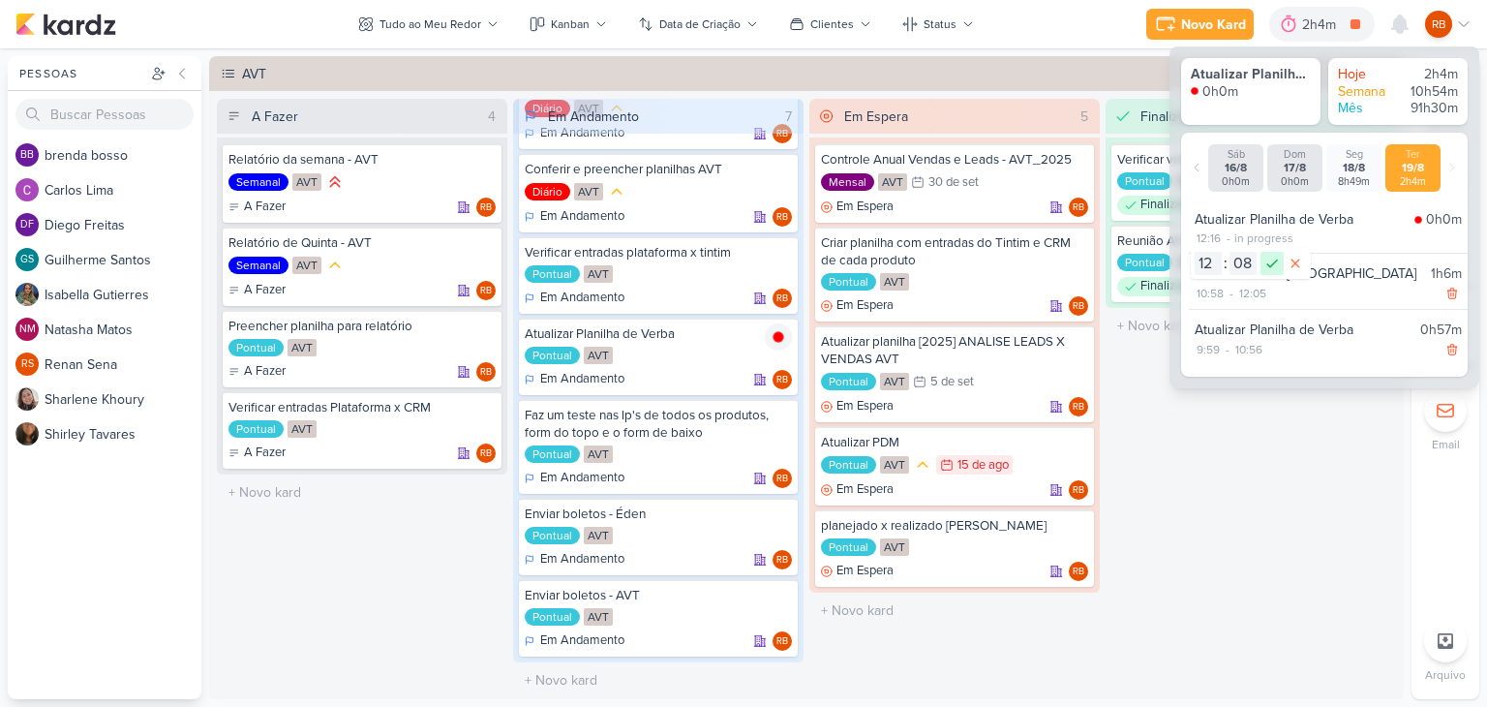
click at [1268, 259] on icon at bounding box center [1272, 263] width 23 height 23
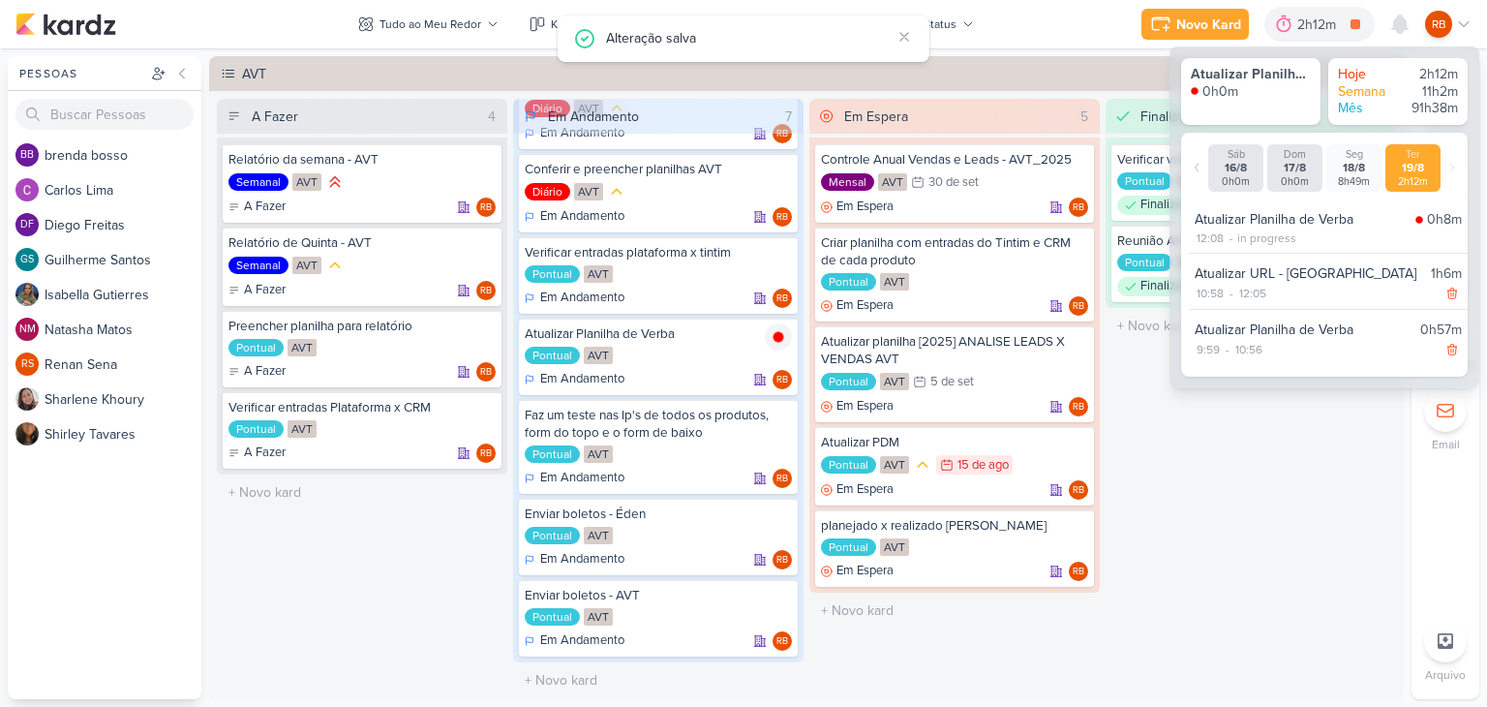
click at [1281, 504] on div "Finalizado 2 Verificar vídeo da Gabi - Cachoeira Pontual AVT Finalizado RB" at bounding box center [1251, 397] width 290 height 596
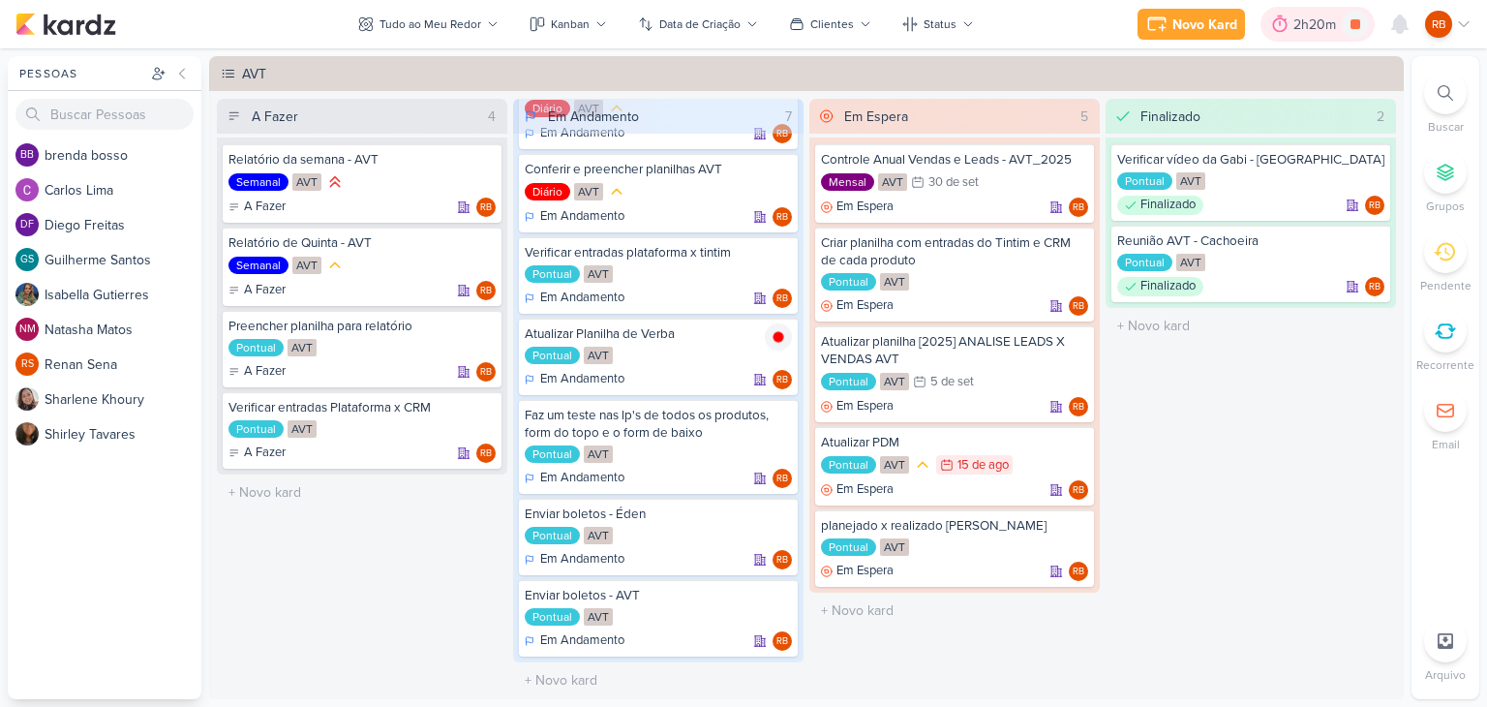
click at [1305, 30] on div "2h20m" at bounding box center [1318, 25] width 48 height 20
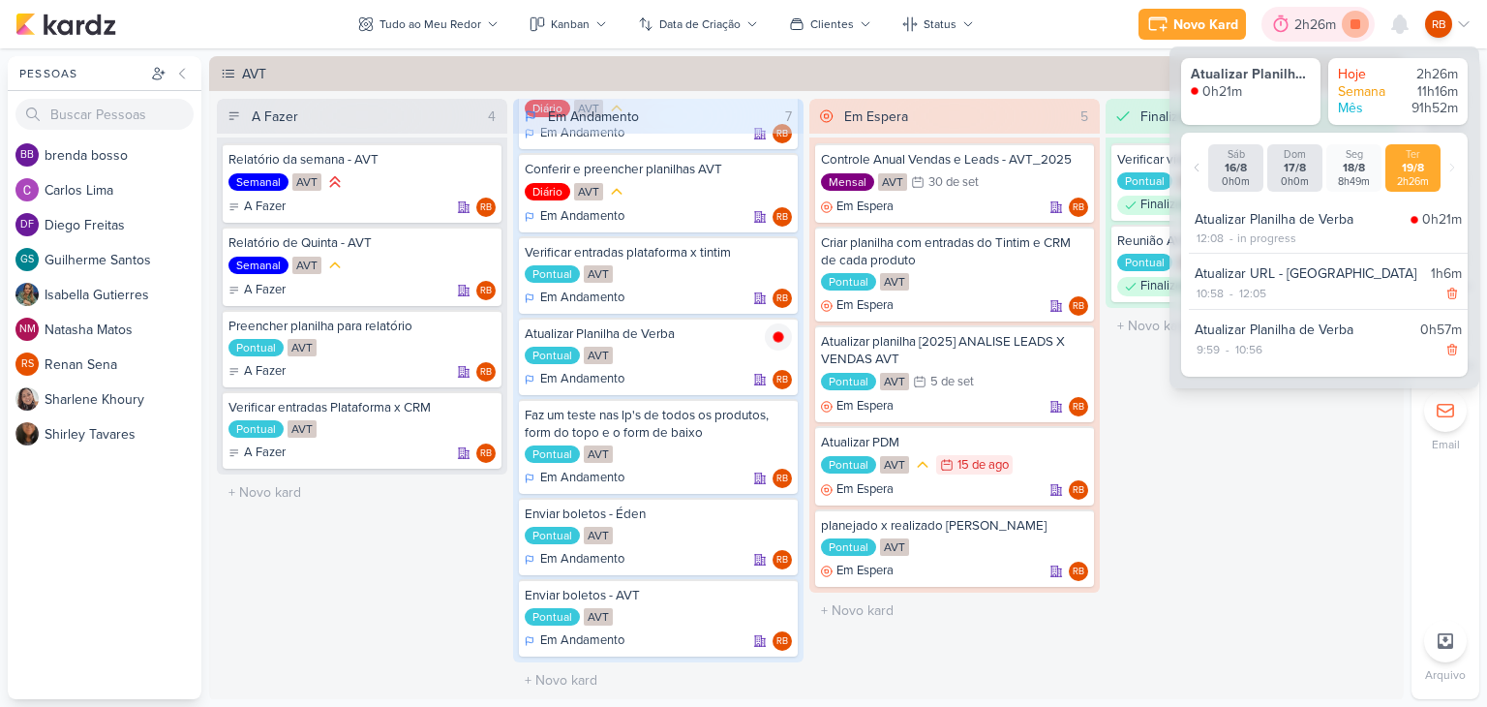
click at [1358, 26] on icon at bounding box center [1356, 24] width 10 height 10
click at [483, 159] on icon at bounding box center [481, 162] width 15 height 15
click at [1321, 40] on div "2h34m" at bounding box center [1318, 24] width 113 height 35
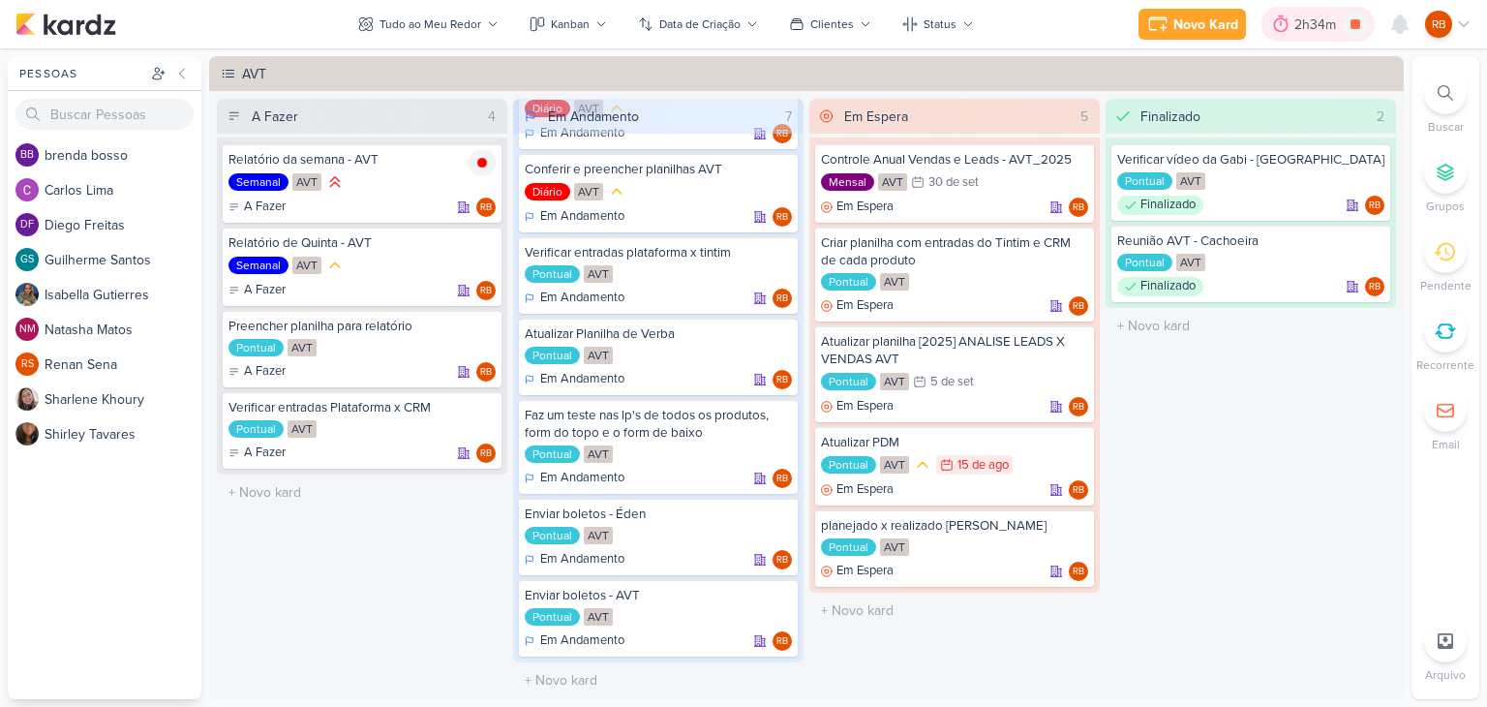
click at [1317, 35] on div "2h34m" at bounding box center [1318, 24] width 113 height 35
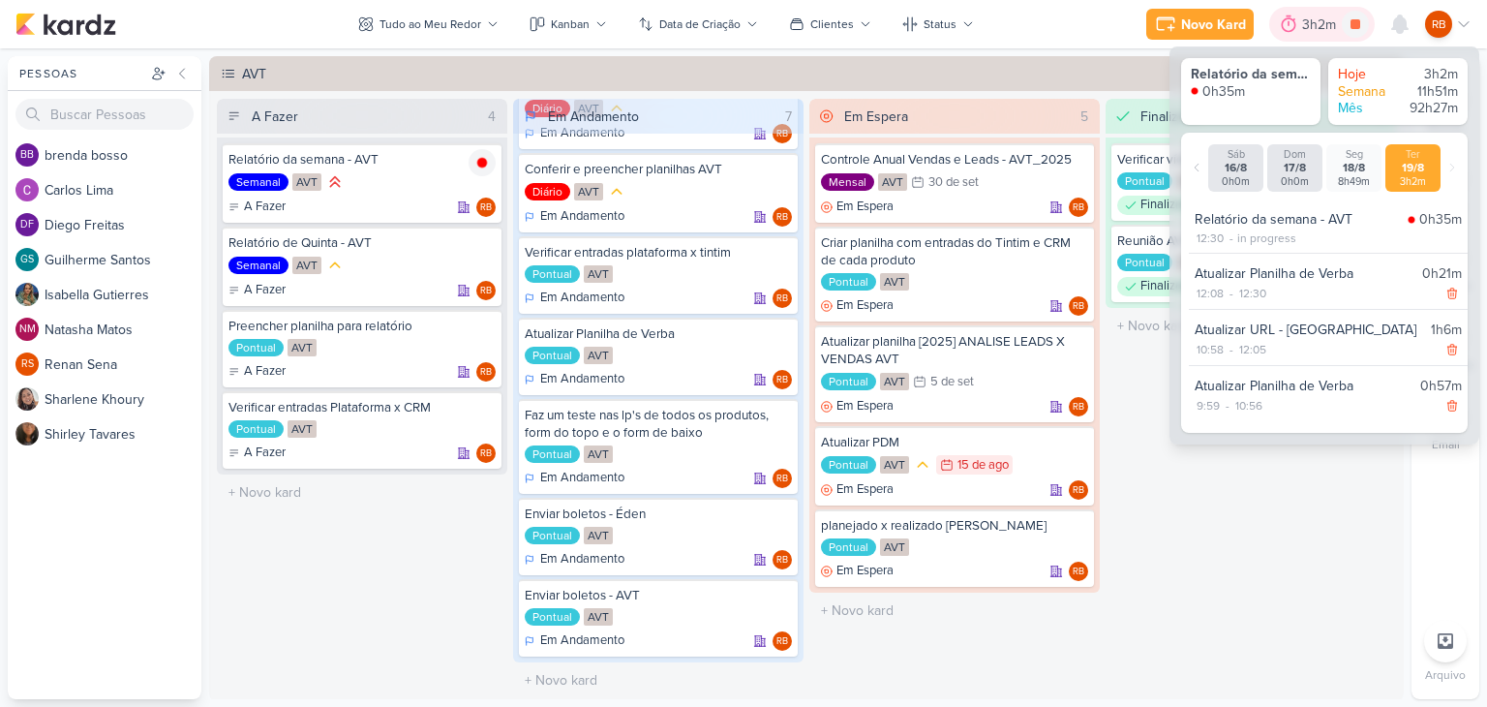
click at [1317, 35] on div "3h2m" at bounding box center [1322, 24] width 106 height 35
